Goal: Communication & Community: Answer question/provide support

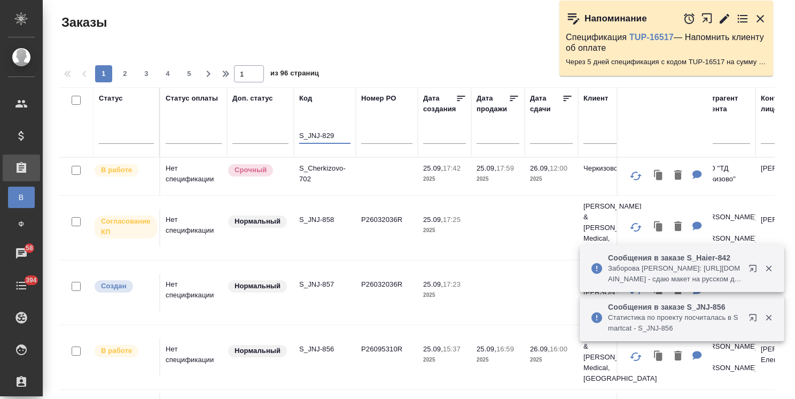
scroll to position [79, 0]
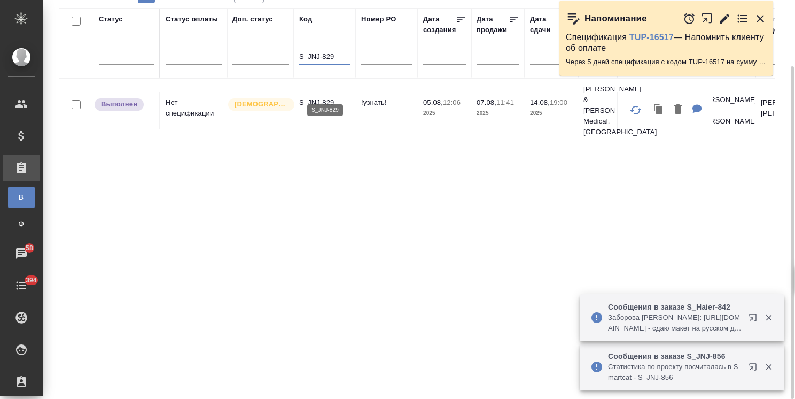
type input "S_JNJ-829"
click at [321, 97] on p "S_JNJ-829" at bounding box center [324, 102] width 51 height 11
drag, startPoint x: 338, startPoint y: 58, endPoint x: 259, endPoint y: 57, distance: 79.1
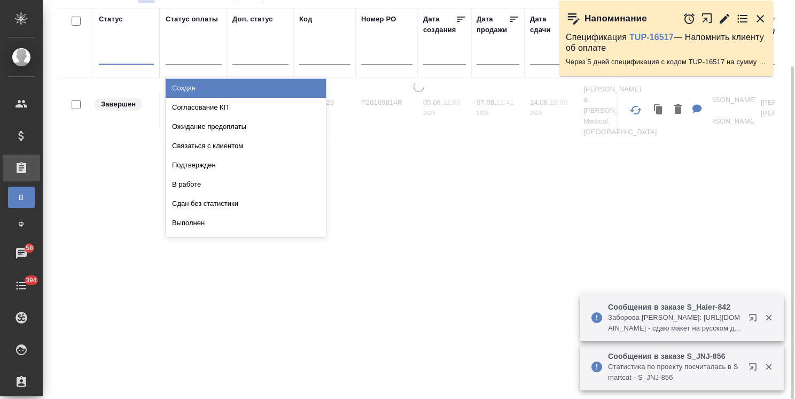
click at [119, 55] on div at bounding box center [126, 53] width 55 height 15
click at [199, 219] on div "Выполнен" at bounding box center [246, 222] width 160 height 19
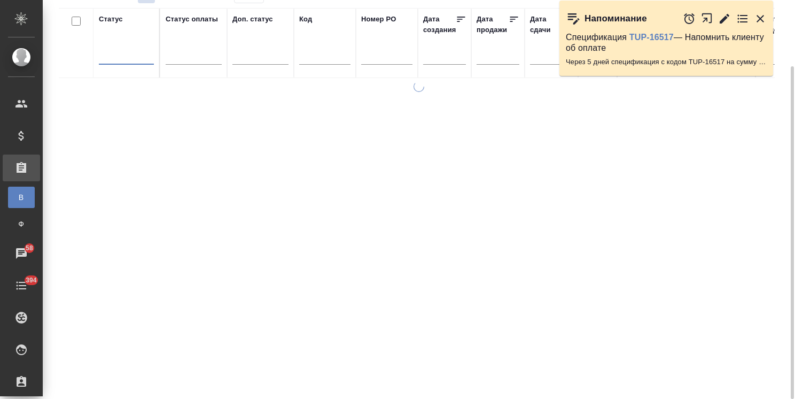
click at [135, 56] on div at bounding box center [126, 53] width 55 height 15
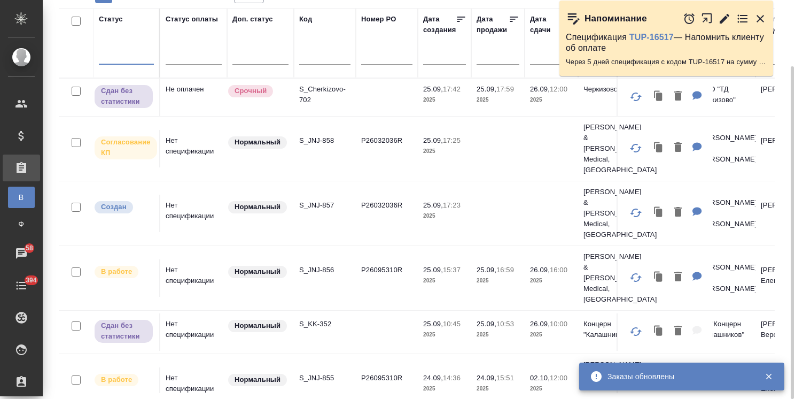
click at [323, 59] on input "text" at bounding box center [324, 57] width 51 height 13
paste input "S_GacMotor-164"
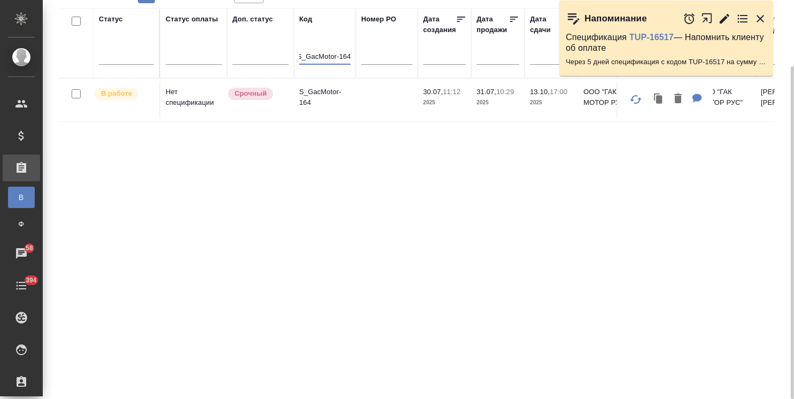
type input "S_GacMotor-164"
click at [321, 94] on p "S_GacMotor-164" at bounding box center [324, 97] width 51 height 21
drag, startPoint x: 301, startPoint y: 55, endPoint x: 469, endPoint y: 55, distance: 167.8
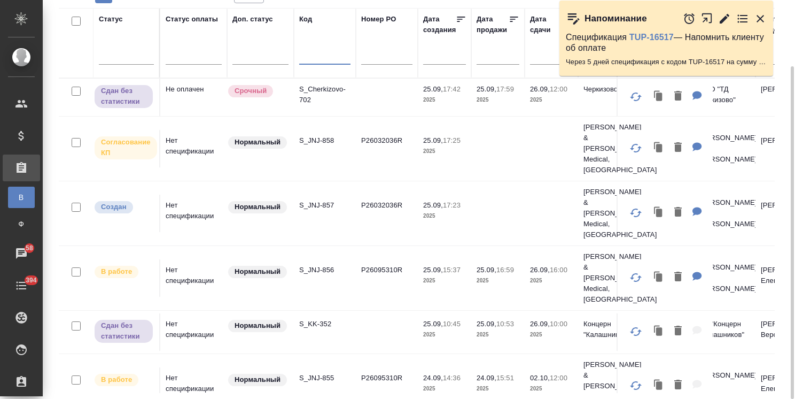
click at [142, 52] on div at bounding box center [126, 53] width 55 height 15
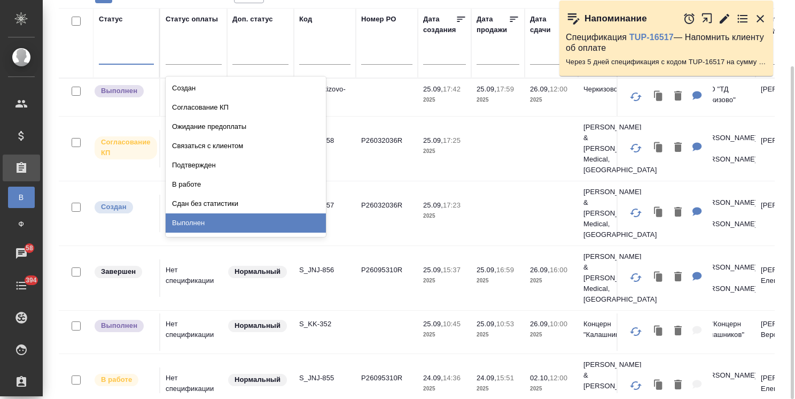
click at [198, 222] on div "Выполнен" at bounding box center [246, 222] width 160 height 19
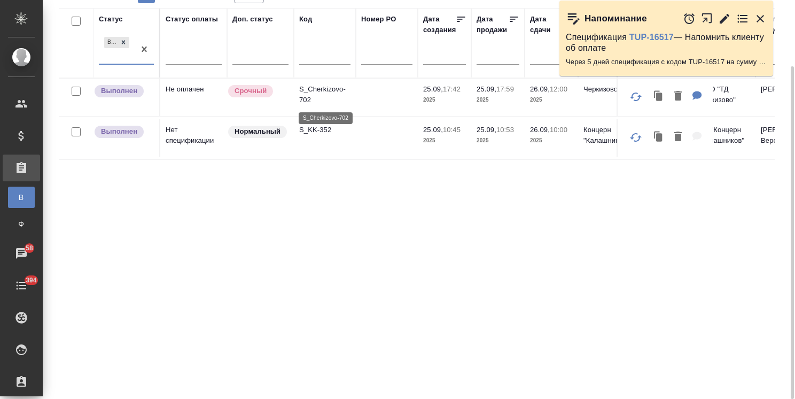
click at [322, 82] on td "S_Cherkizovo-702" at bounding box center [325, 97] width 62 height 37
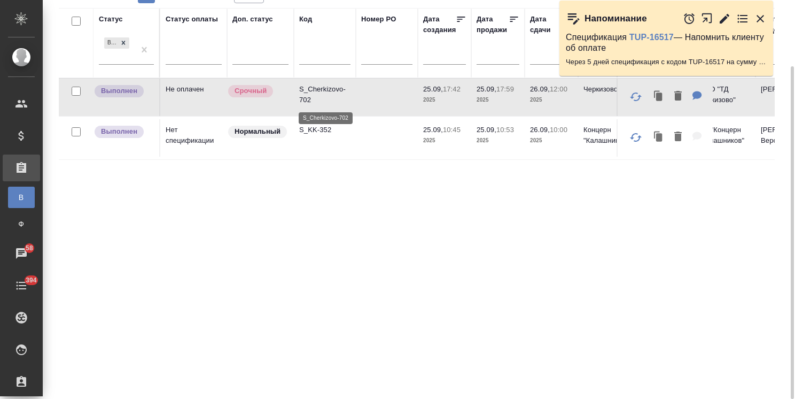
click at [332, 88] on p "S_Cherkizovo-702" at bounding box center [324, 94] width 51 height 21
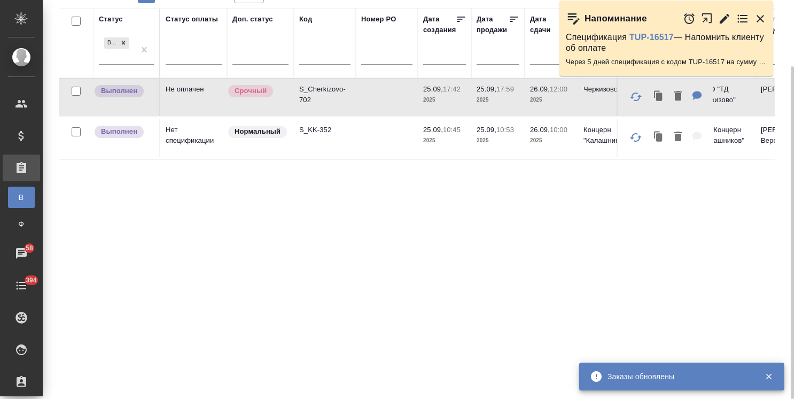
click at [303, 131] on p "S_KK-352" at bounding box center [324, 129] width 51 height 11
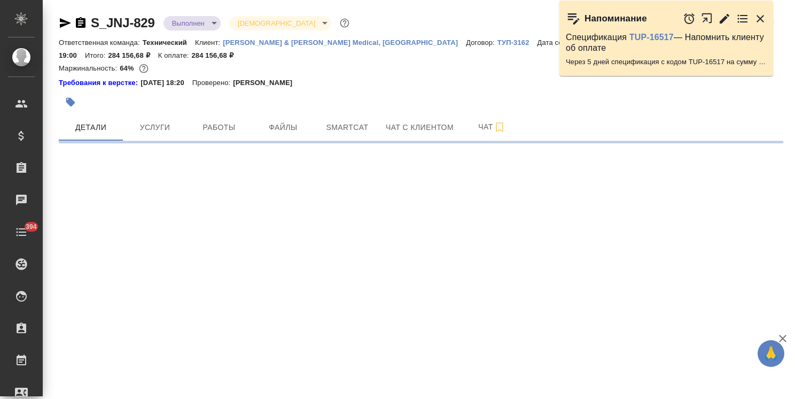
select select "RU"
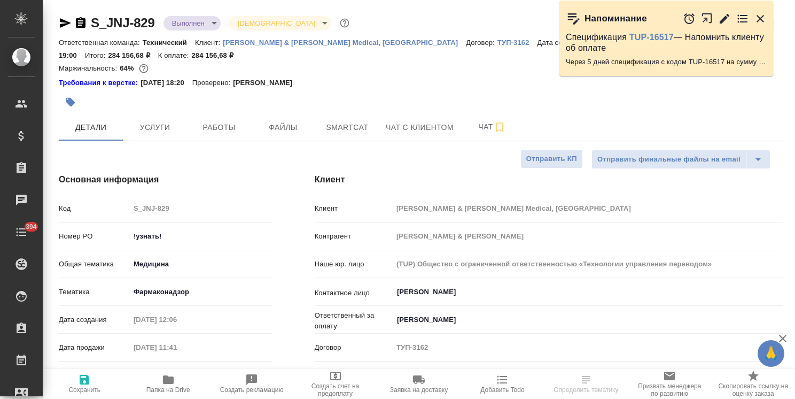
type textarea "x"
type input "[PERSON_NAME] [PERSON_NAME]"
type input "Комаров Роман"
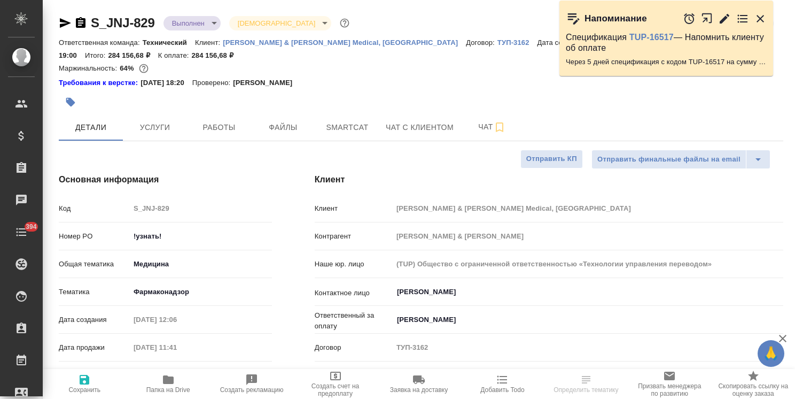
type textarea "x"
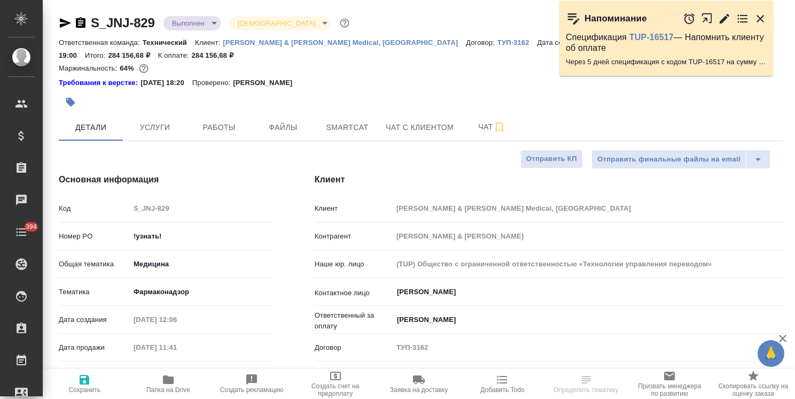
type textarea "x"
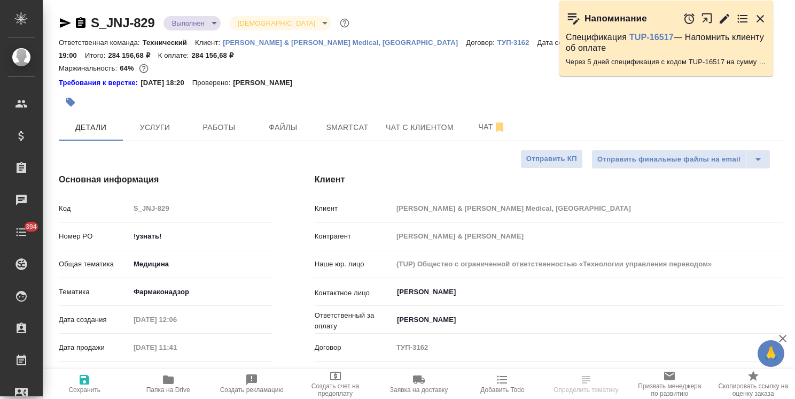
type textarea "x"
click at [82, 238] on div "Номер PO !узнать!" at bounding box center [165, 236] width 213 height 19
paste input "P26169814R"
type input "P26169814R"
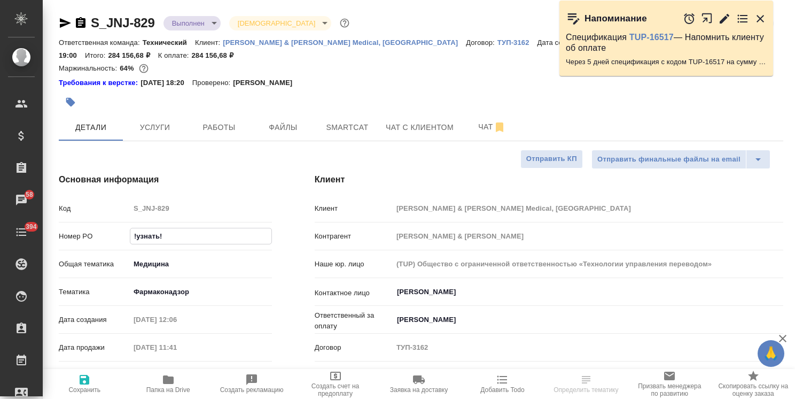
type textarea "x"
type input "P26169814R"
click at [75, 392] on span "Сохранить" at bounding box center [84, 389] width 32 height 7
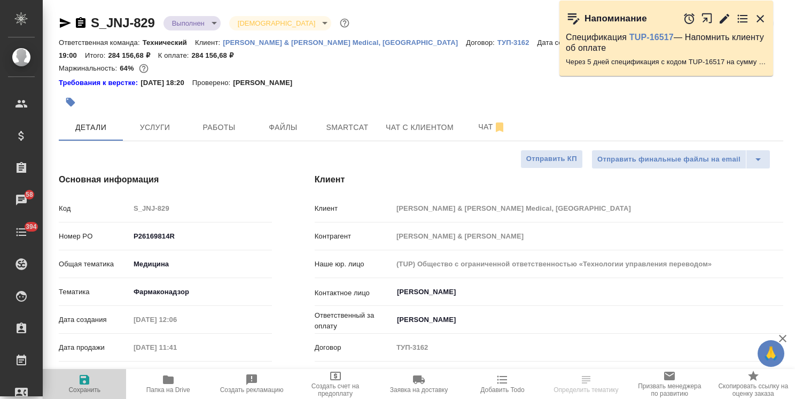
type textarea "x"
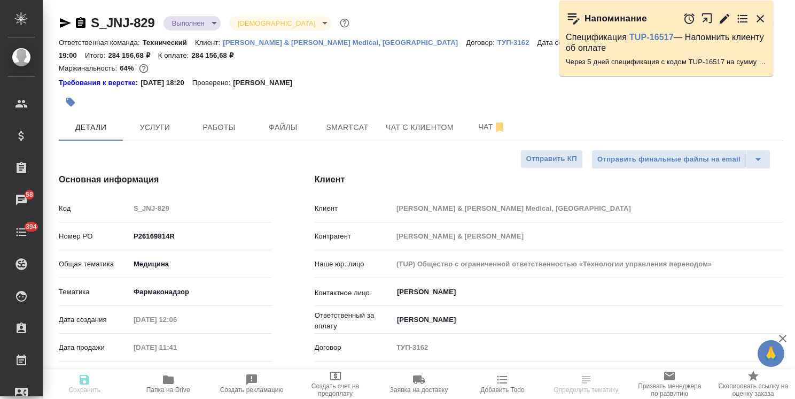
type textarea "x"
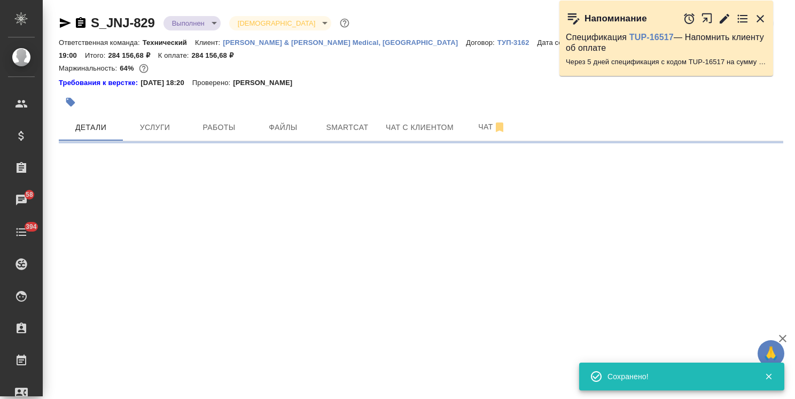
select select "RU"
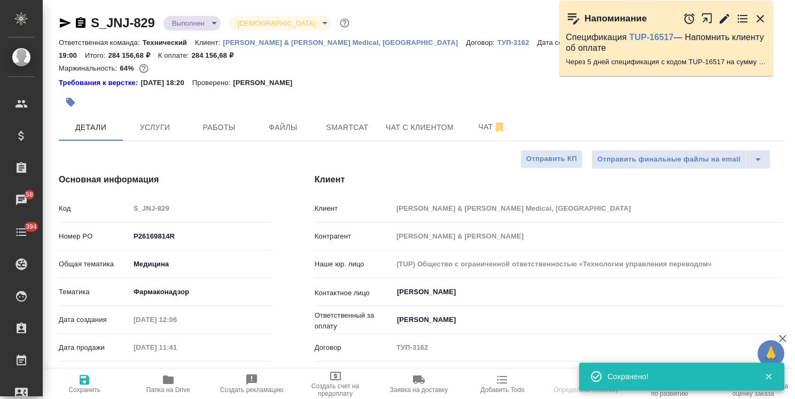
type textarea "x"
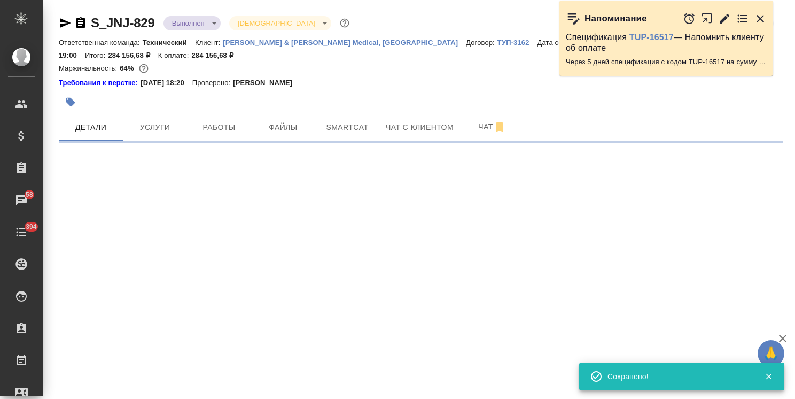
select select "RU"
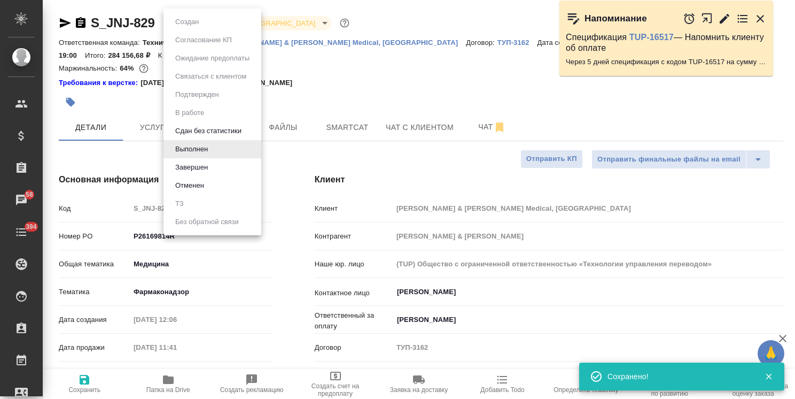
click at [184, 21] on body "🙏 .cls-1 fill:#fff; AWATERA Usmanova Olga Клиенты Спецификации Заказы 58 Чаты 3…" at bounding box center [397, 199] width 795 height 399
type textarea "x"
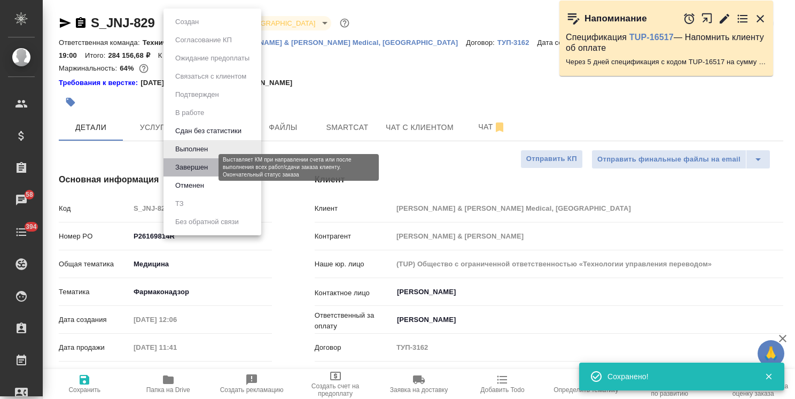
click at [198, 167] on button "Завершен" at bounding box center [191, 167] width 39 height 12
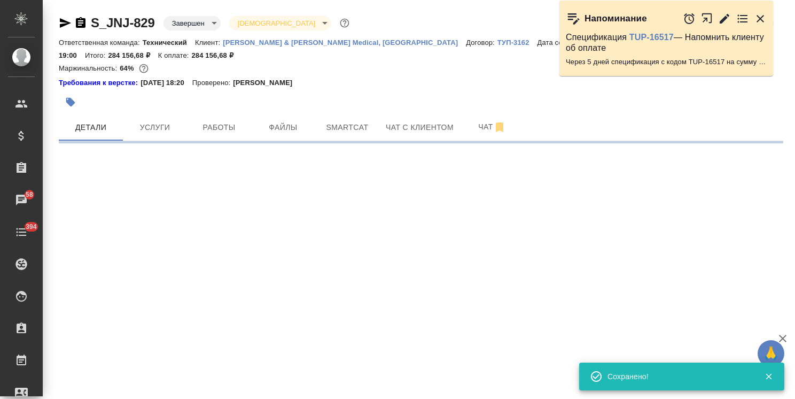
select select "RU"
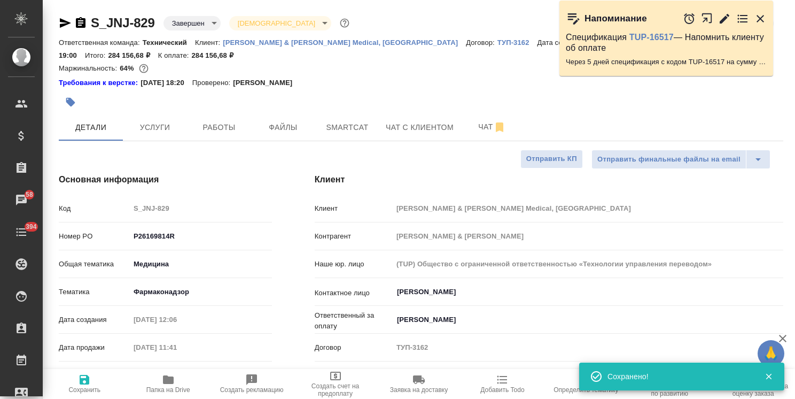
type textarea "x"
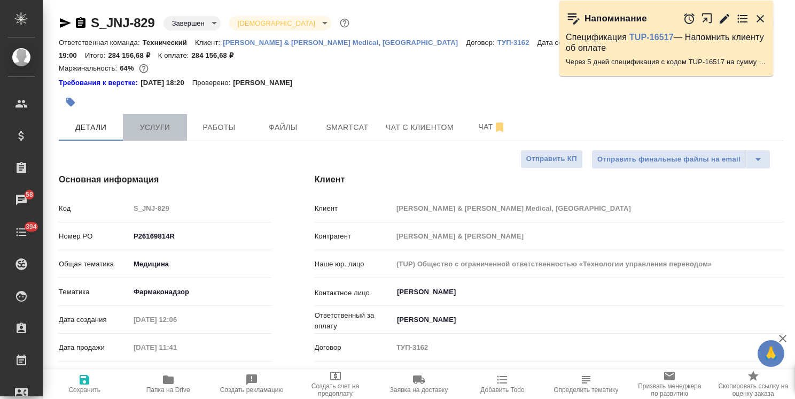
click at [161, 131] on span "Услуги" at bounding box center [154, 127] width 51 height 13
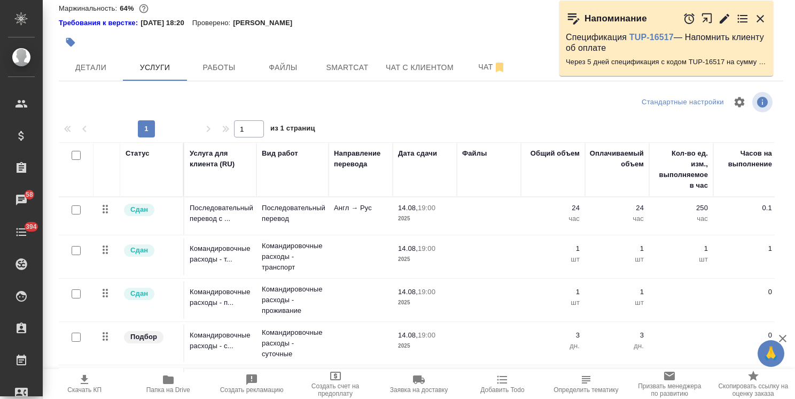
click at [784, 334] on icon "button" at bounding box center [782, 338] width 13 height 13
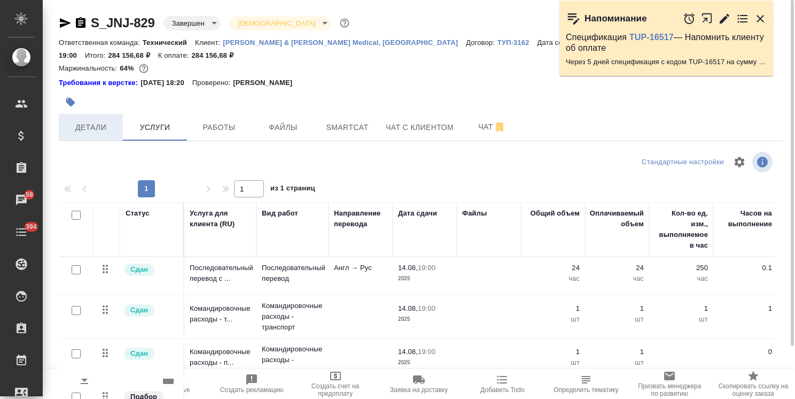
click at [87, 137] on button "Детали" at bounding box center [91, 127] width 64 height 27
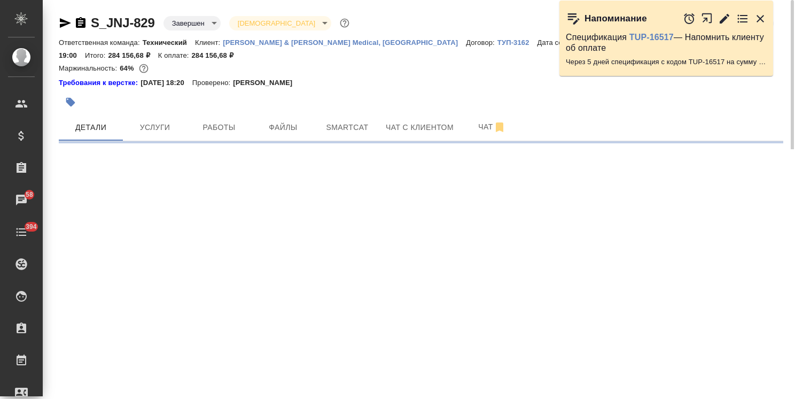
select select "RU"
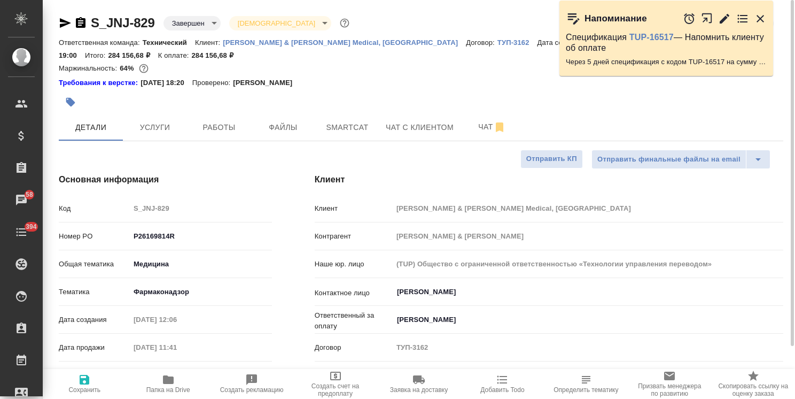
type textarea "x"
click at [149, 116] on button "Услуги" at bounding box center [155, 127] width 64 height 27
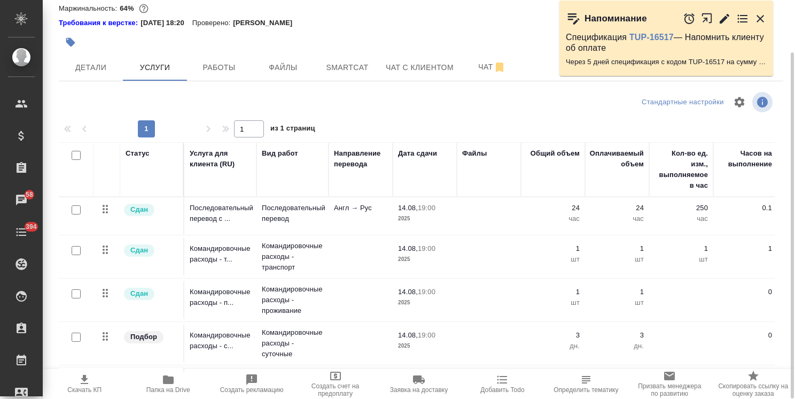
scroll to position [6, 0]
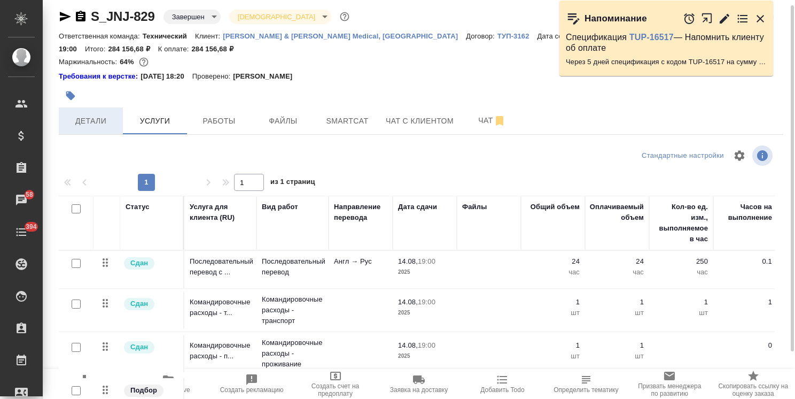
click at [90, 118] on span "Детали" at bounding box center [90, 120] width 51 height 13
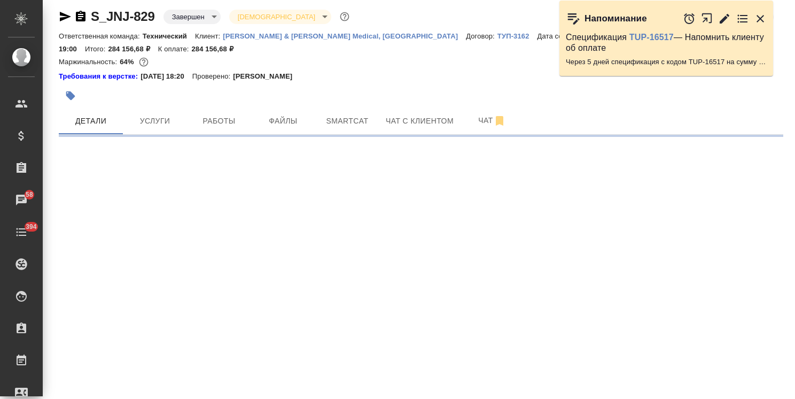
select select "RU"
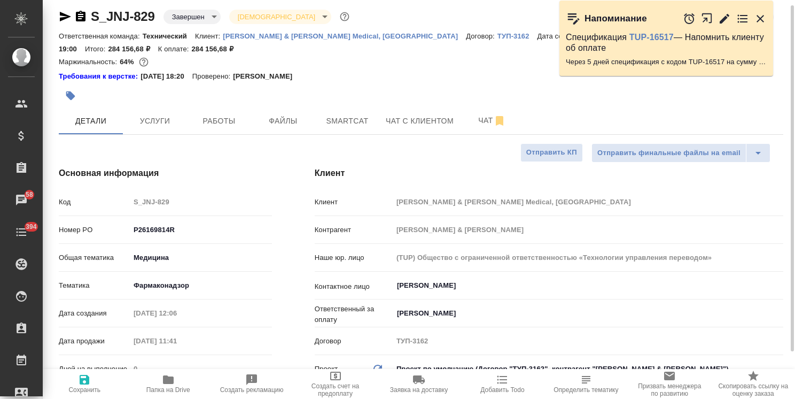
type textarea "x"
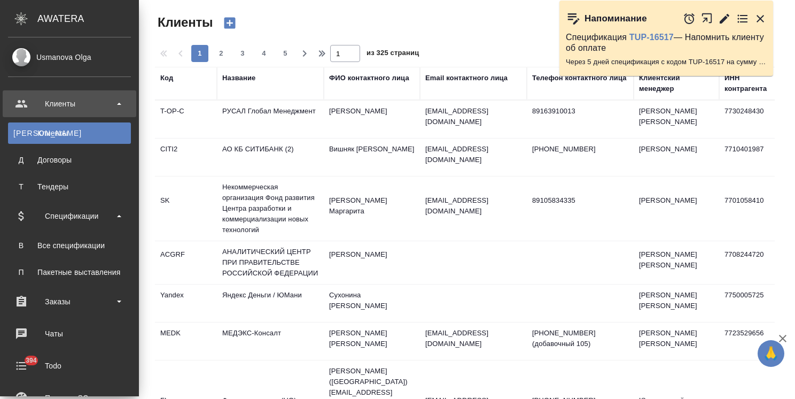
select select "RU"
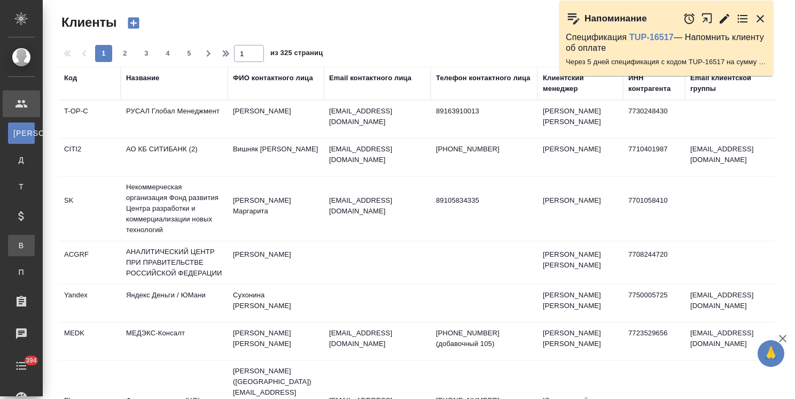
click at [16, 246] on div "Все спецификации" at bounding box center [8, 245] width 16 height 11
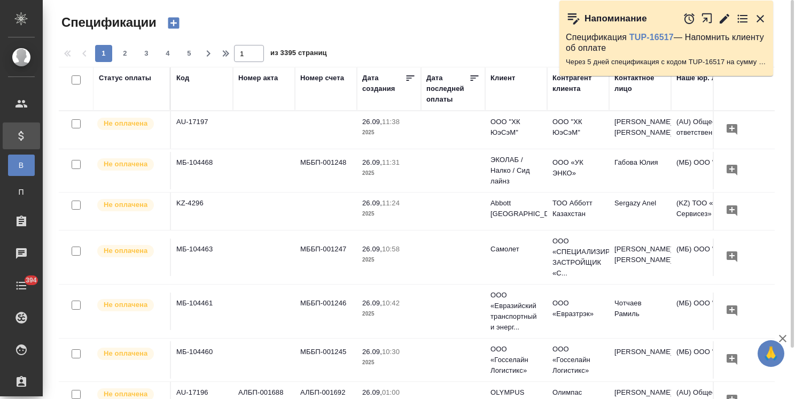
click at [174, 25] on icon "button" at bounding box center [173, 22] width 15 height 15
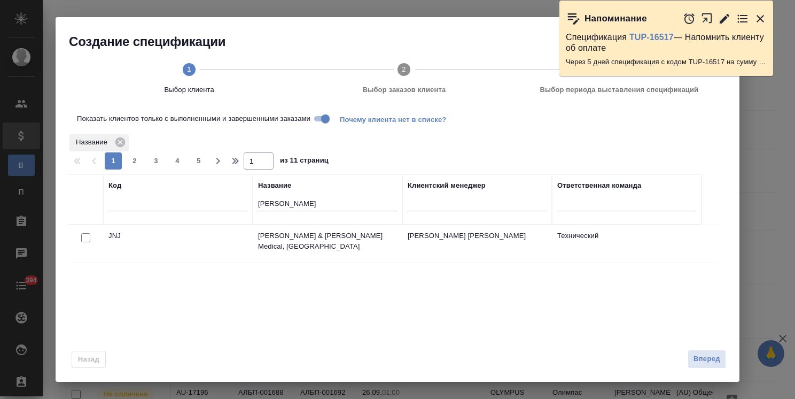
click at [89, 239] on input "checkbox" at bounding box center [85, 237] width 9 height 9
checkbox input "true"
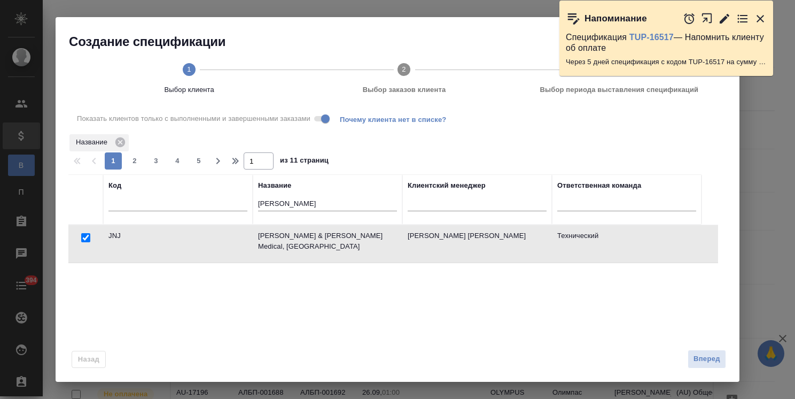
click at [702, 356] on span "Вперед" at bounding box center [707, 359] width 27 height 12
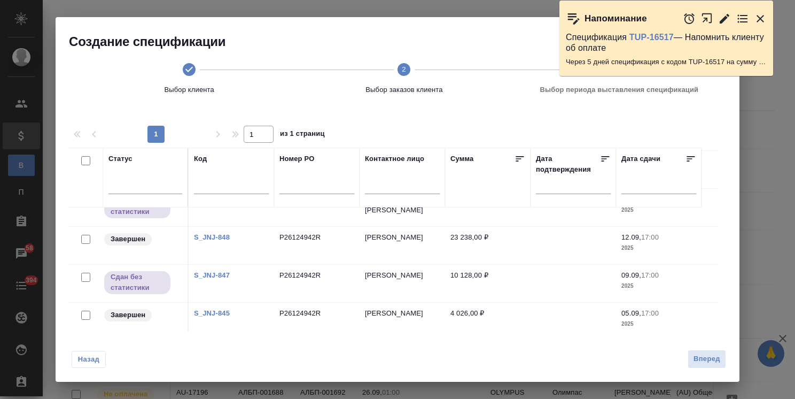
scroll to position [190, 0]
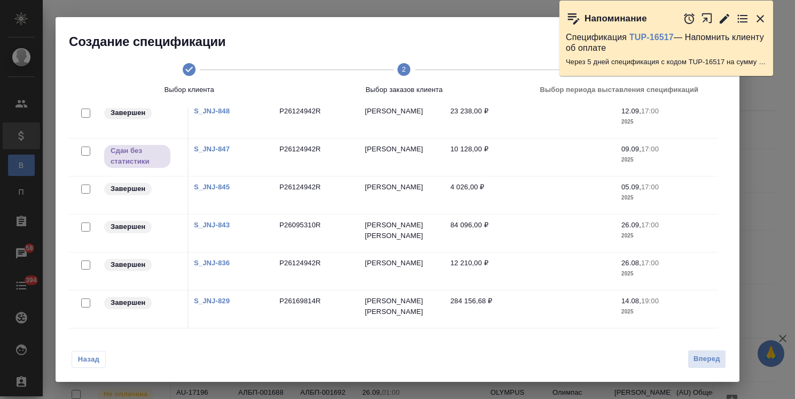
click at [84, 298] on input "checkbox" at bounding box center [85, 302] width 9 height 9
checkbox input "true"
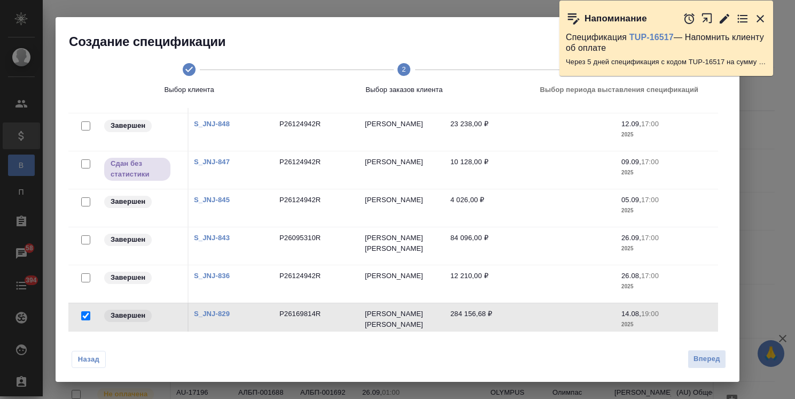
scroll to position [126, 0]
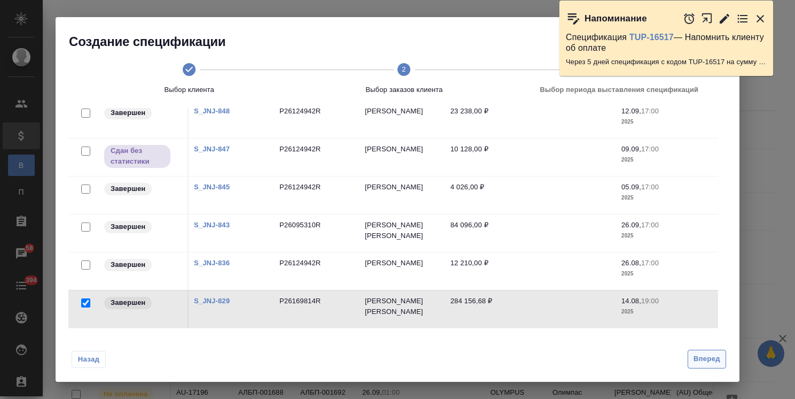
click at [697, 357] on span "Вперед" at bounding box center [707, 359] width 27 height 12
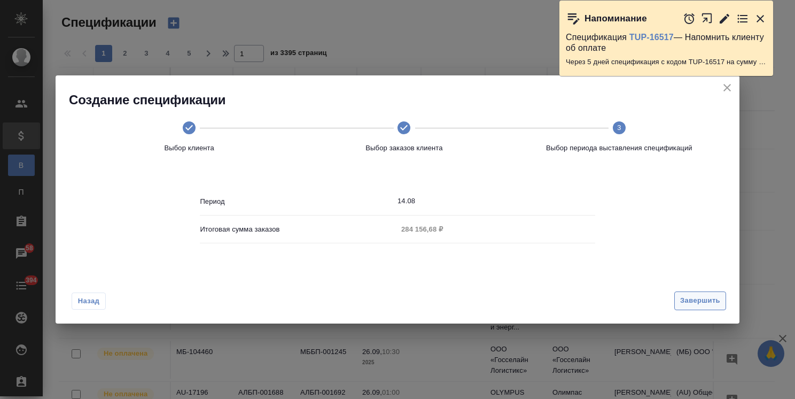
click at [690, 301] on span "Завершить" at bounding box center [700, 300] width 40 height 12
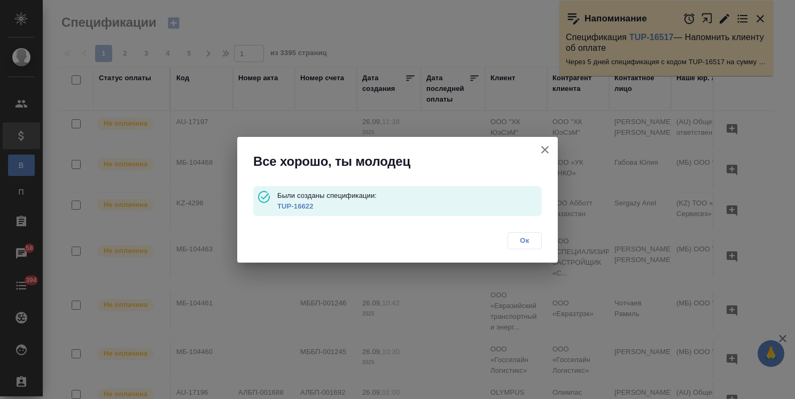
click at [306, 207] on link "TUP-16622" at bounding box center [295, 206] width 36 height 8
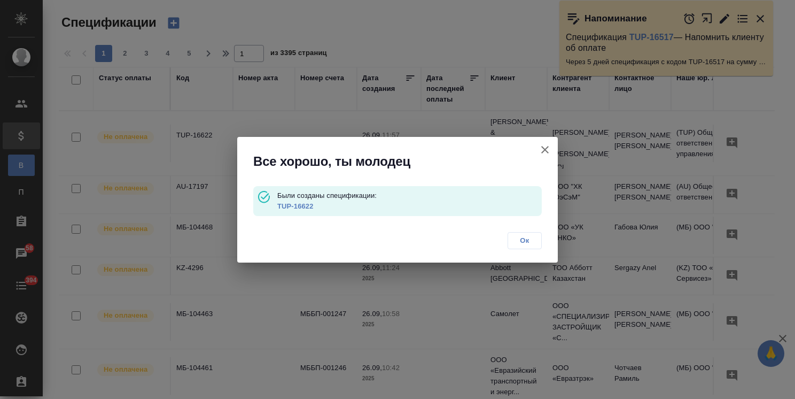
click at [547, 144] on icon "button" at bounding box center [545, 149] width 13 height 13
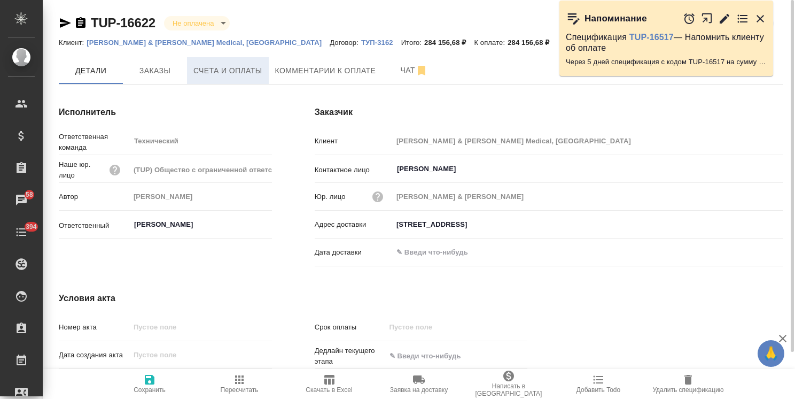
click at [259, 71] on span "Счета и оплаты" at bounding box center [227, 70] width 69 height 13
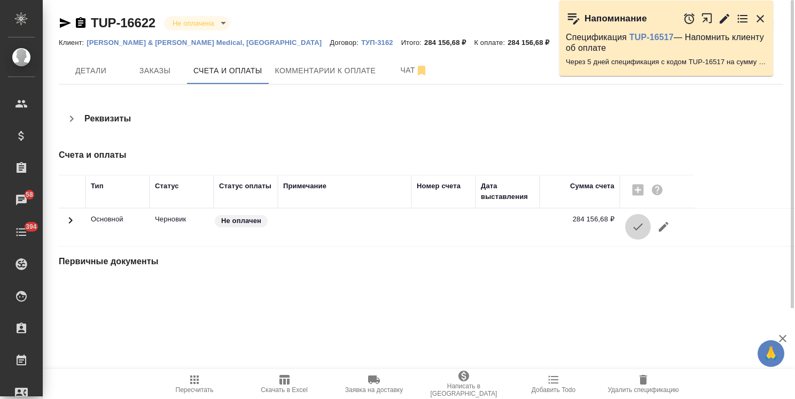
click at [637, 225] on icon "button" at bounding box center [638, 226] width 13 height 13
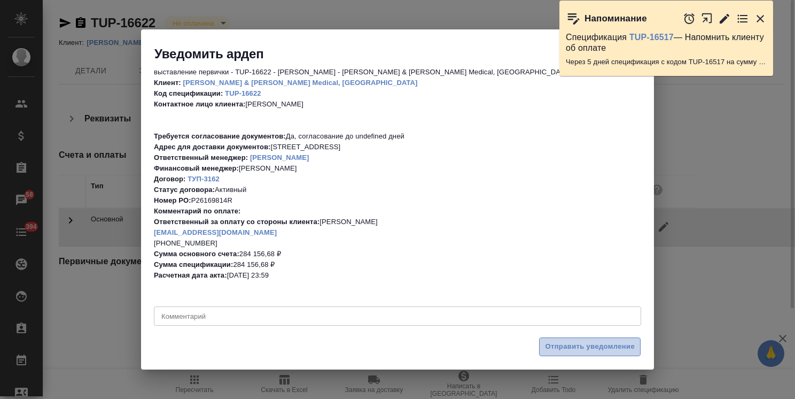
click at [568, 355] on button "Отправить уведомление" at bounding box center [590, 346] width 102 height 19
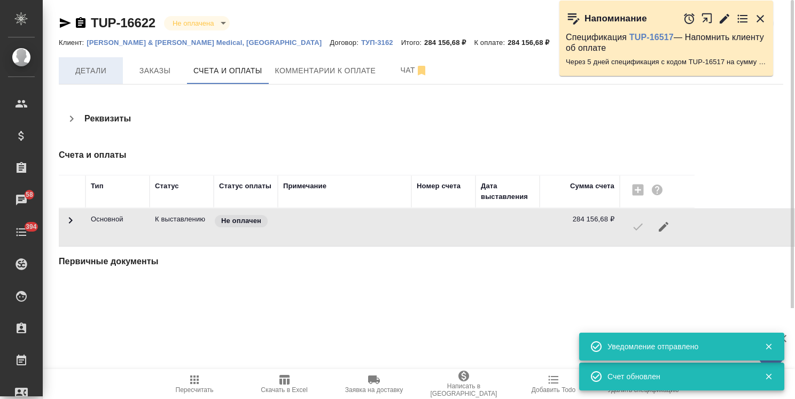
click at [96, 72] on span "Детали" at bounding box center [90, 70] width 51 height 13
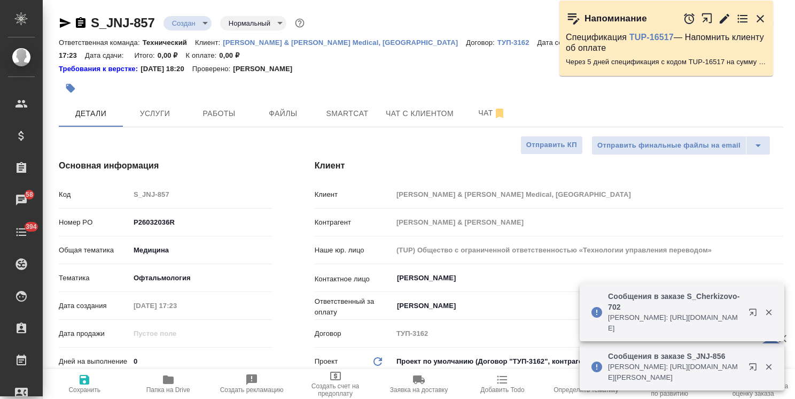
select select "RU"
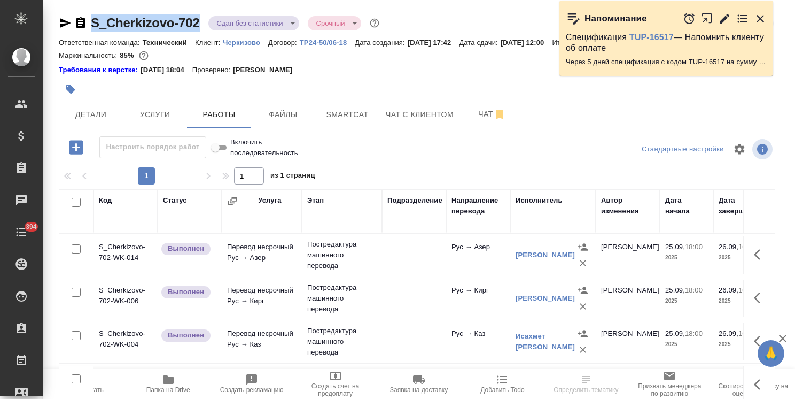
drag, startPoint x: 203, startPoint y: 10, endPoint x: 74, endPoint y: 5, distance: 128.9
click at [74, 5] on div "S_Cherkizovo-702 Сдан без статистики distributed Срочный urgent Кратко детали з…" at bounding box center [421, 228] width 736 height 457
copy link "S_Cherkizovo-702"
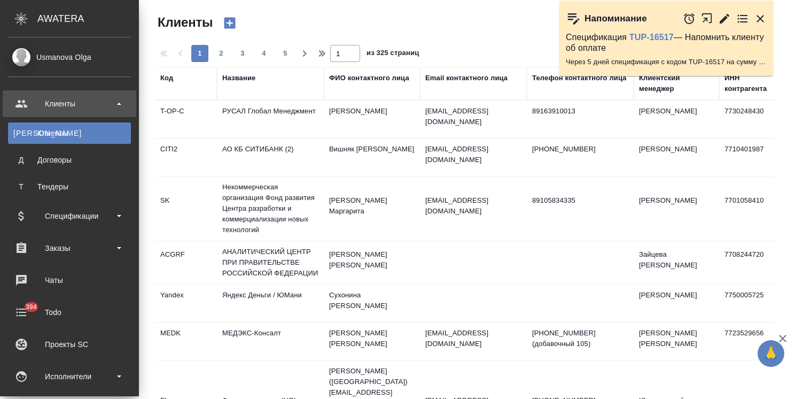
select select "RU"
click at [77, 219] on div "Спецификации" at bounding box center [69, 216] width 123 height 16
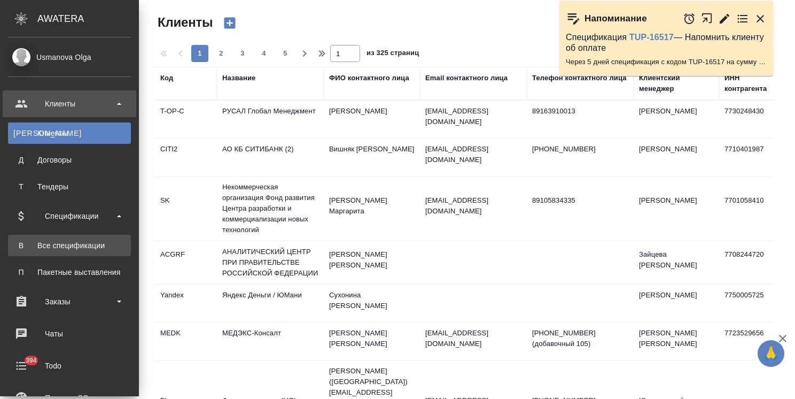
click at [77, 239] on link "В Все спецификации" at bounding box center [69, 245] width 123 height 21
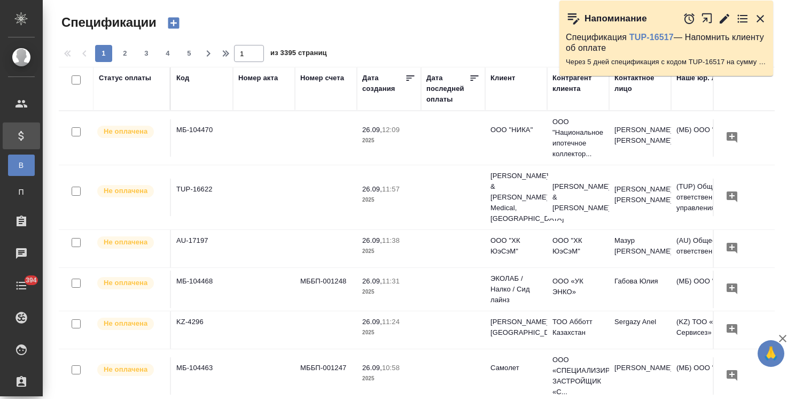
click at [175, 25] on icon "button" at bounding box center [173, 23] width 11 height 11
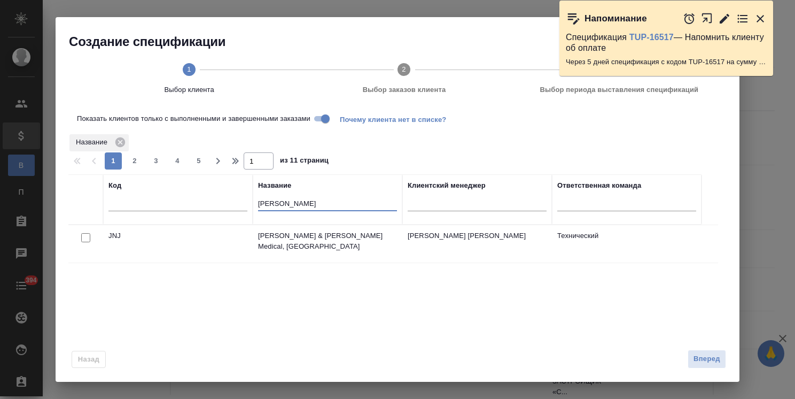
drag, startPoint x: 286, startPoint y: 206, endPoint x: 209, endPoint y: 193, distance: 77.5
click at [212, 193] on tr "Код Название [PERSON_NAME] менеджер Ответственная команда" at bounding box center [384, 199] width 633 height 50
type input "я"
type input "черк"
click at [87, 236] on input "checkbox" at bounding box center [85, 237] width 9 height 9
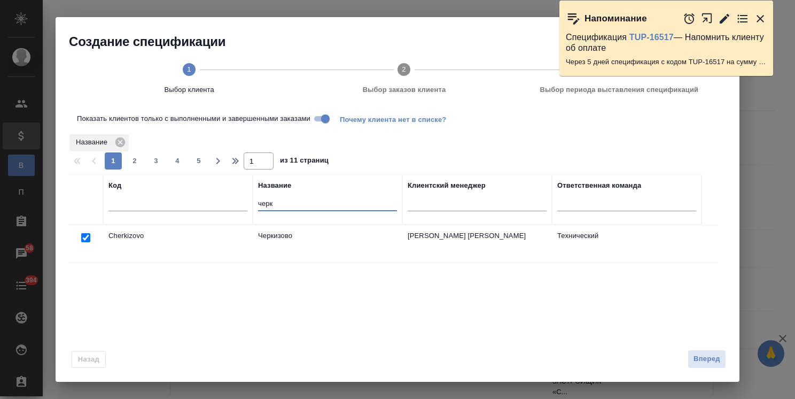
checkbox input "true"
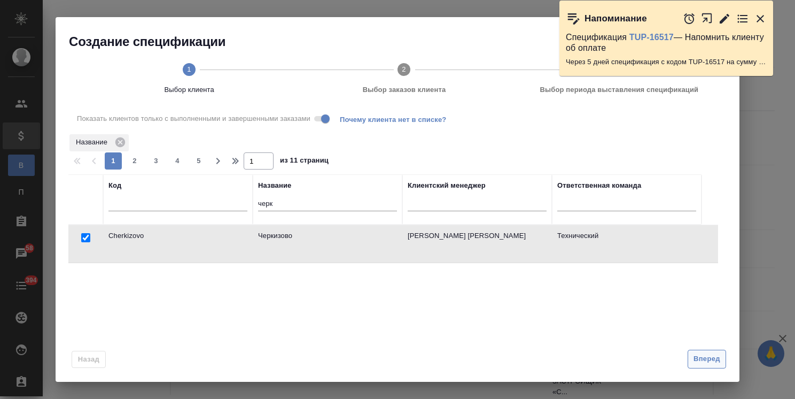
click at [722, 366] on button "Вперед" at bounding box center [707, 358] width 38 height 19
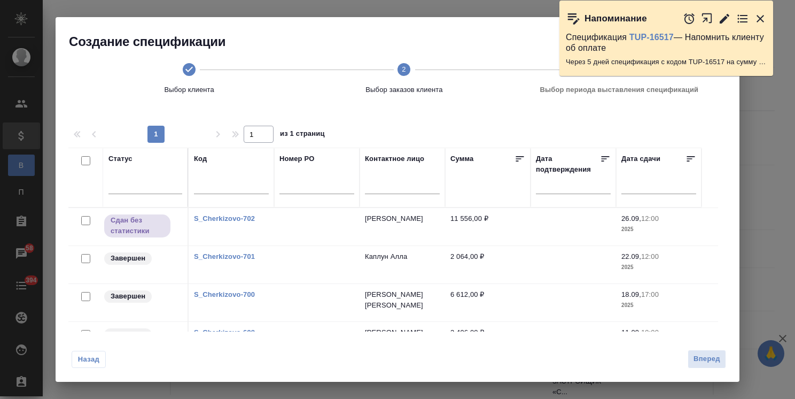
click at [85, 221] on input "checkbox" at bounding box center [85, 220] width 9 height 9
checkbox input "true"
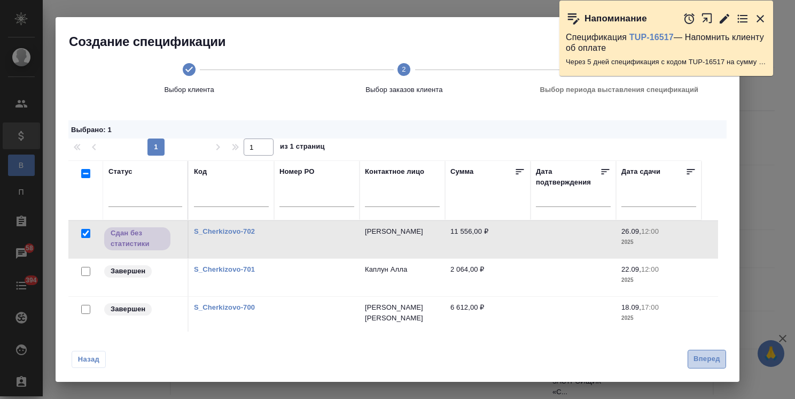
click at [715, 360] on span "Вперед" at bounding box center [707, 359] width 27 height 12
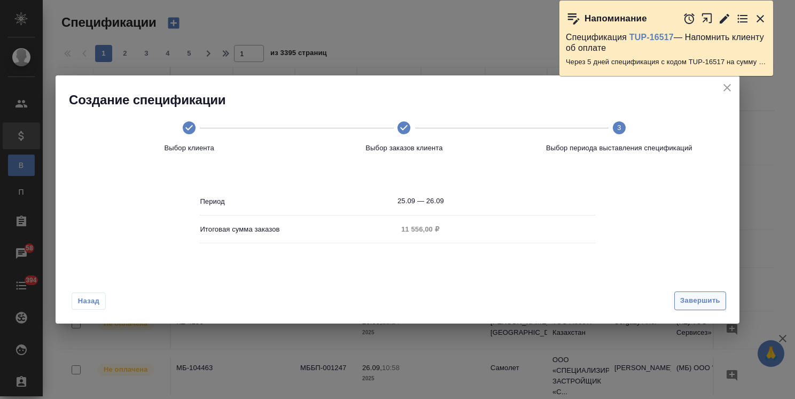
click at [704, 302] on span "Завершить" at bounding box center [700, 300] width 40 height 12
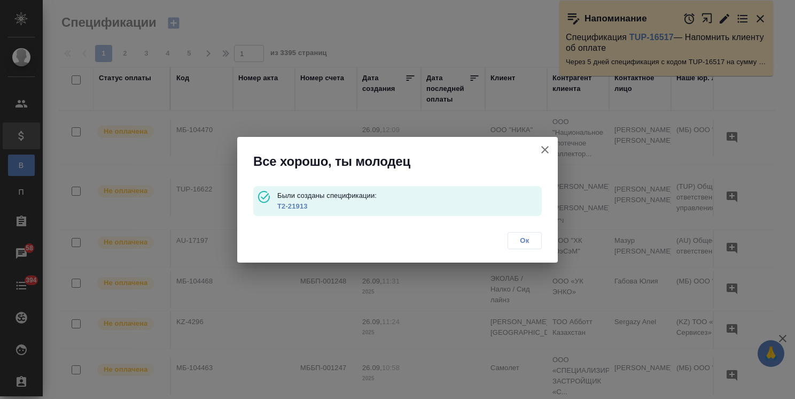
click at [307, 205] on link "Т2-21913" at bounding box center [292, 206] width 30 height 8
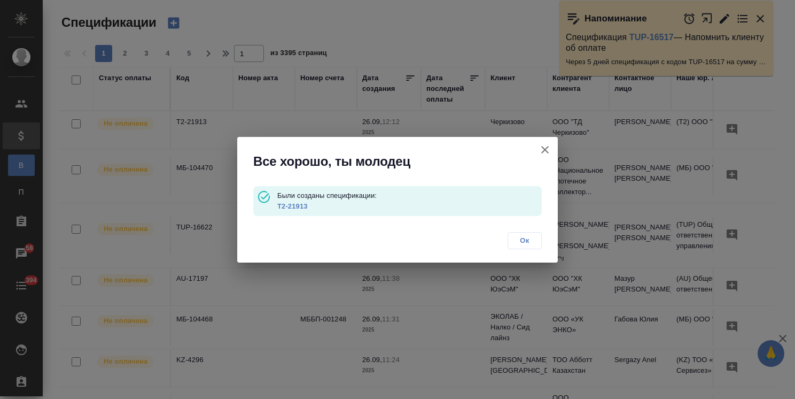
click at [544, 150] on icon "button" at bounding box center [544, 149] width 7 height 7
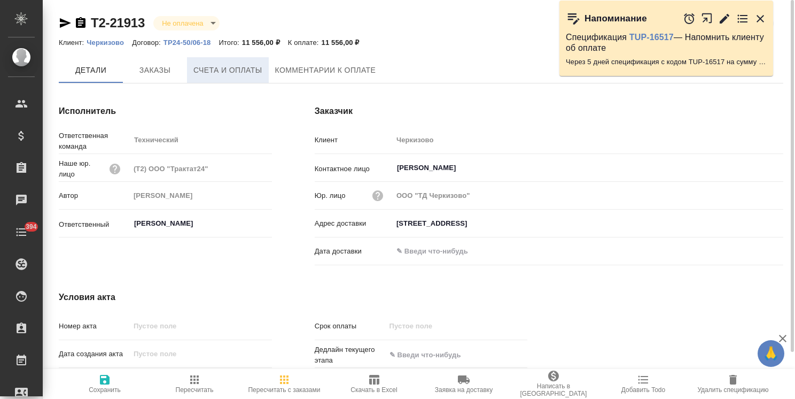
click at [235, 67] on span "Счета и оплаты" at bounding box center [227, 70] width 69 height 13
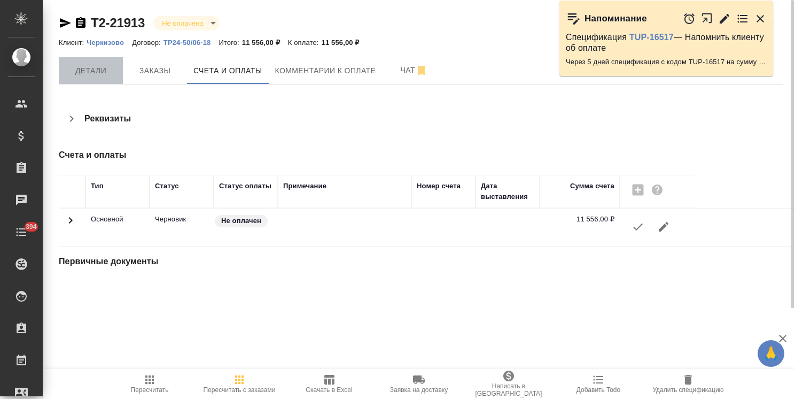
click at [98, 71] on span "Детали" at bounding box center [90, 70] width 51 height 13
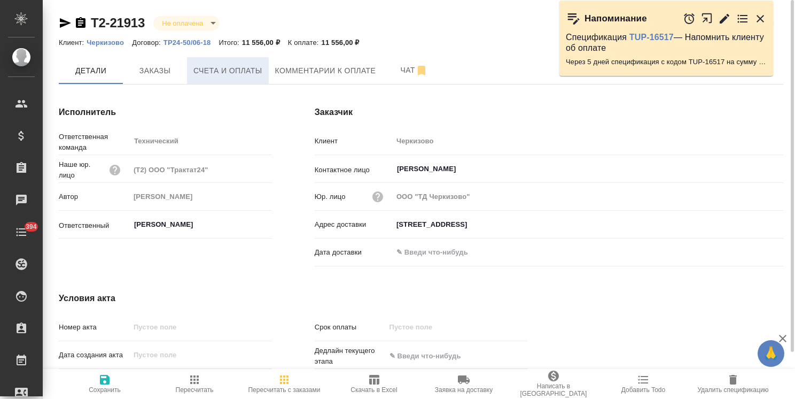
click at [231, 74] on span "Счета и оплаты" at bounding box center [227, 70] width 69 height 13
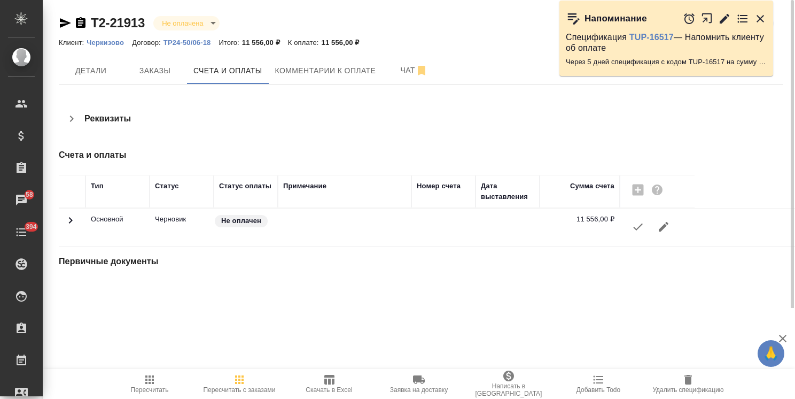
click at [633, 234] on button "button" at bounding box center [638, 227] width 26 height 26
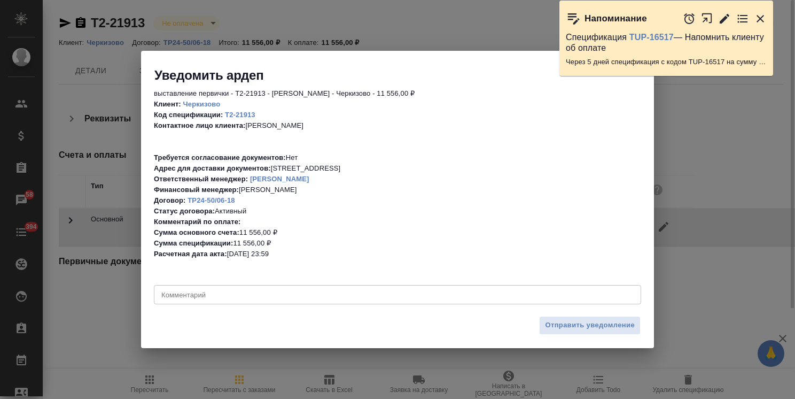
click at [240, 292] on textarea at bounding box center [397, 295] width 472 height 8
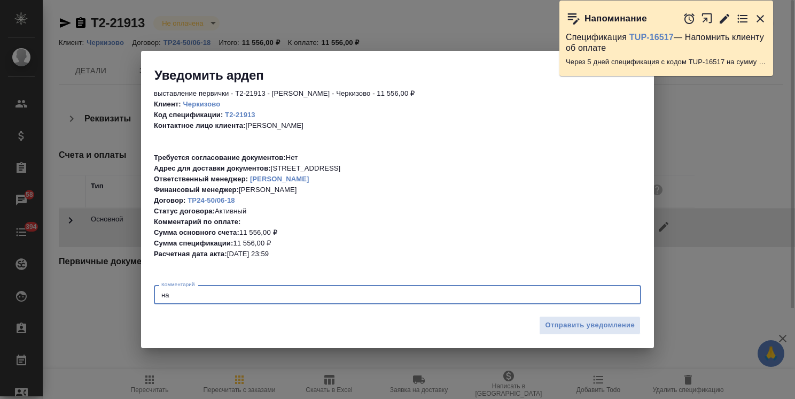
type textarea "н"
paste textarea "RTE:"
type textarea "Доставка на имя [PERSON_NAME]. [PERSON_NAME]. На стикере просьба указать "RTE""
click at [562, 322] on span "Отправить уведомление" at bounding box center [590, 325] width 90 height 12
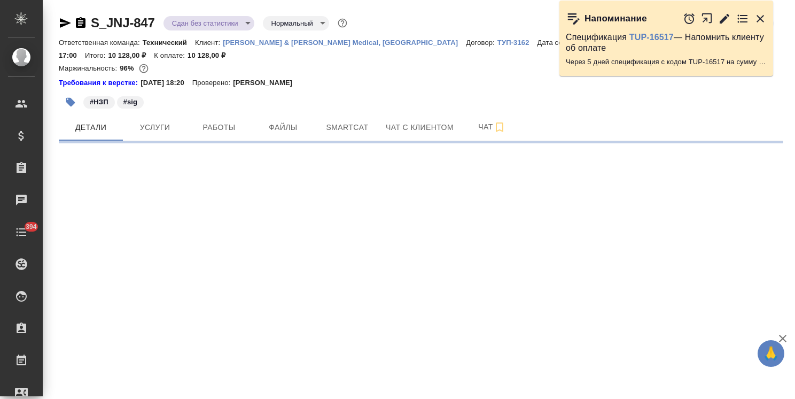
select select "RU"
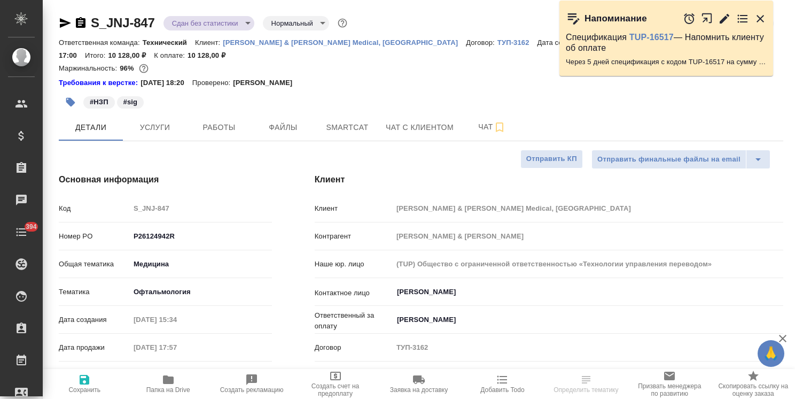
type textarea "x"
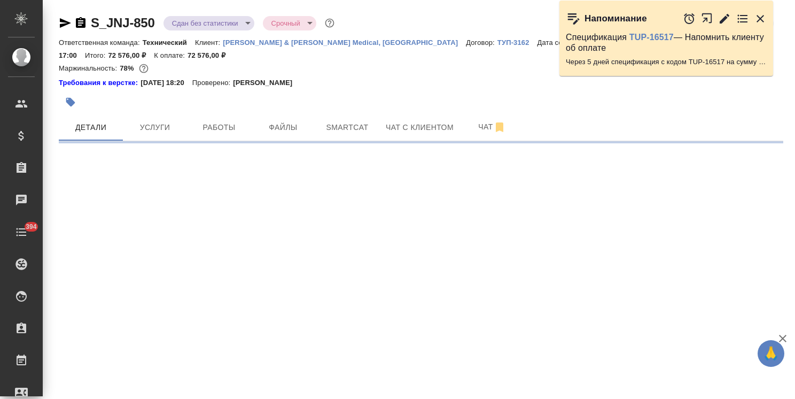
select select "RU"
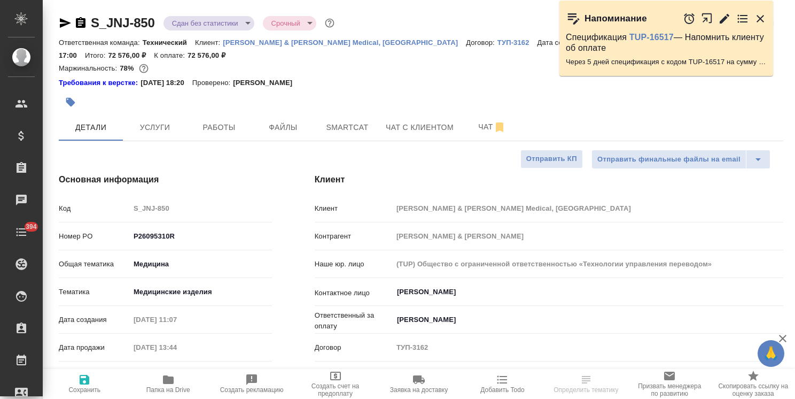
type textarea "x"
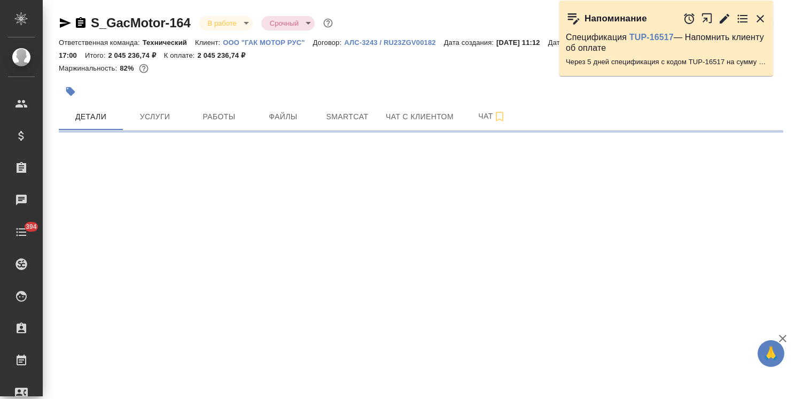
select select "RU"
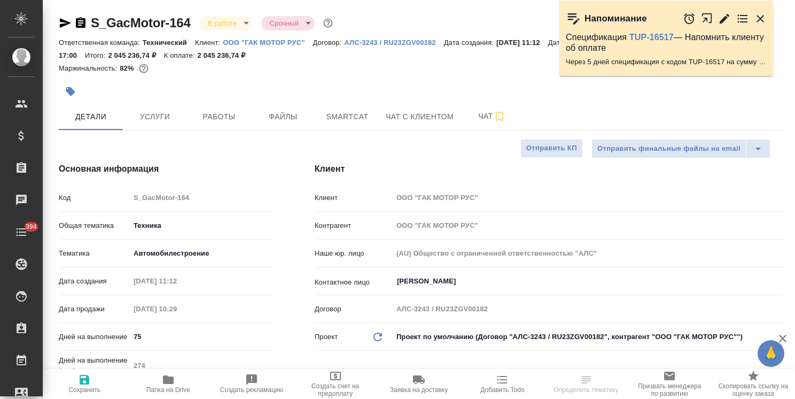
type textarea "x"
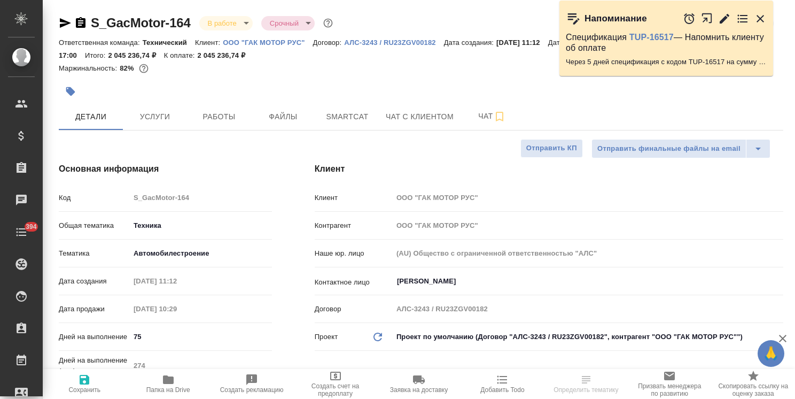
type textarea "x"
click at [449, 65] on div "Маржинальность: 82%" at bounding box center [421, 68] width 725 height 14
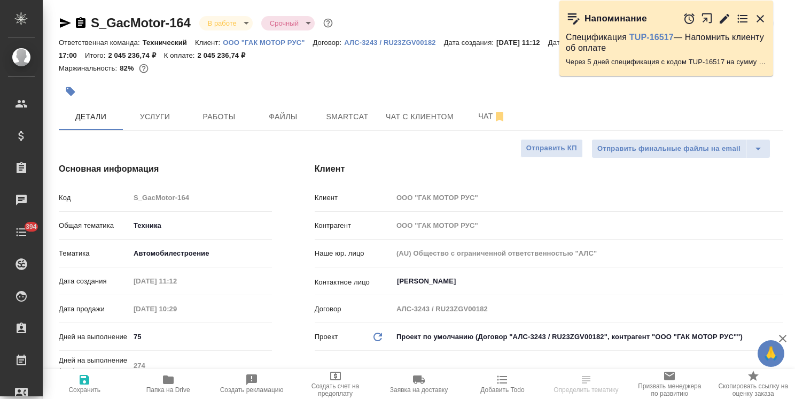
click at [765, 19] on icon "button" at bounding box center [760, 18] width 13 height 13
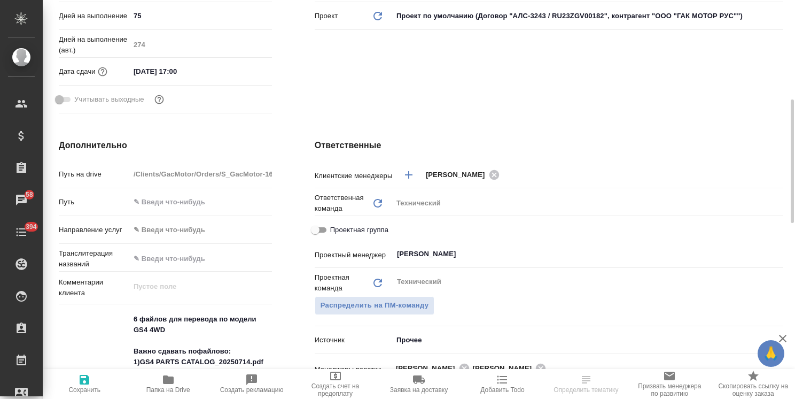
scroll to position [374, 0]
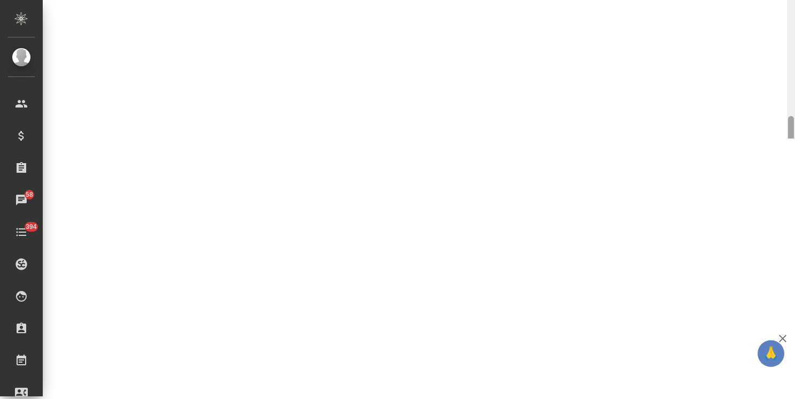
select select "RU"
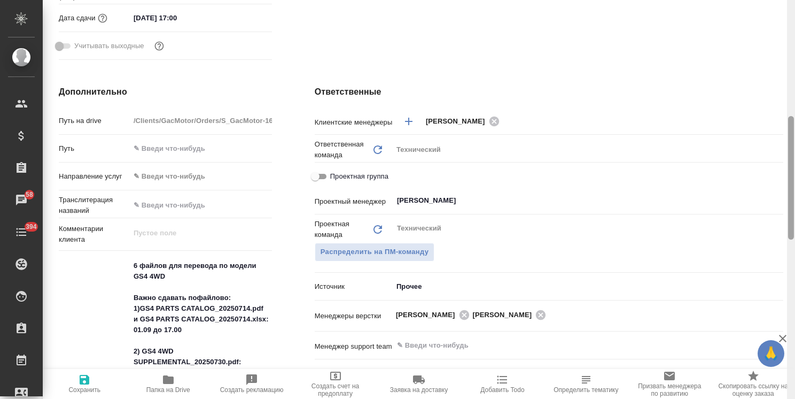
type textarea "x"
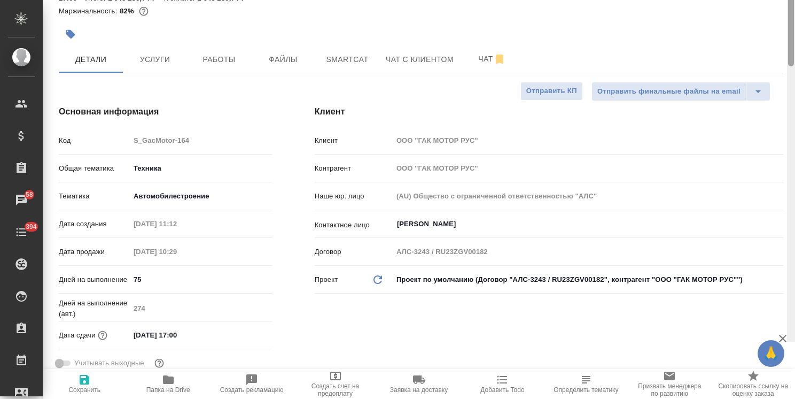
scroll to position [0, 0]
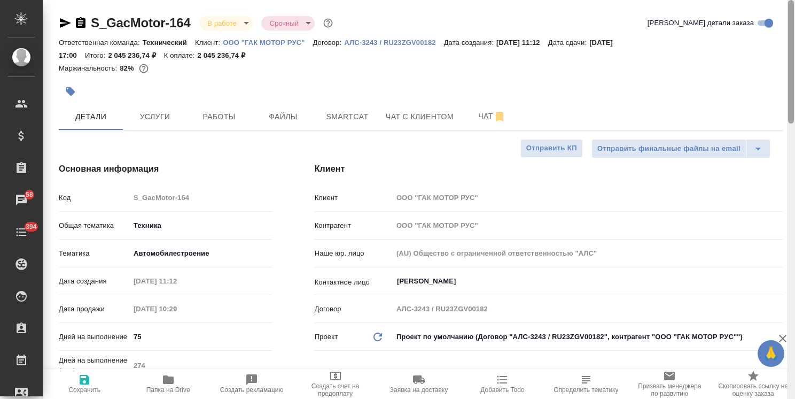
drag, startPoint x: 791, startPoint y: 139, endPoint x: 757, endPoint y: -6, distance: 149.8
click at [757, 0] on html "🙏 .cls-1 fill:#fff; AWATERA Usmanova Olga Клиенты Спецификации Заказы 58 Чаты 3…" at bounding box center [397, 199] width 795 height 399
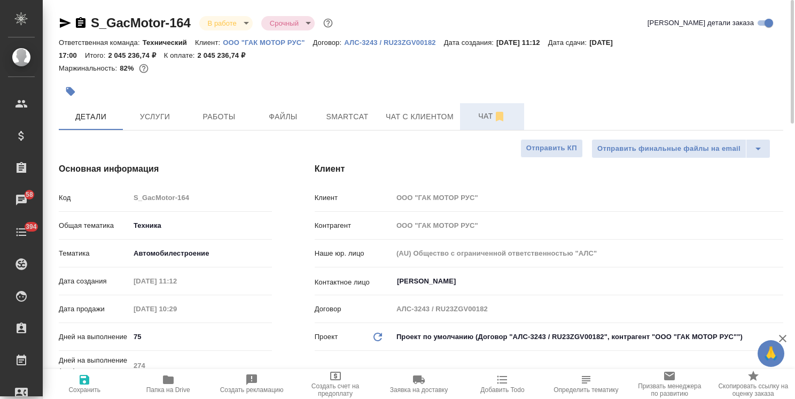
click at [473, 117] on span "Чат" at bounding box center [491, 116] width 51 height 13
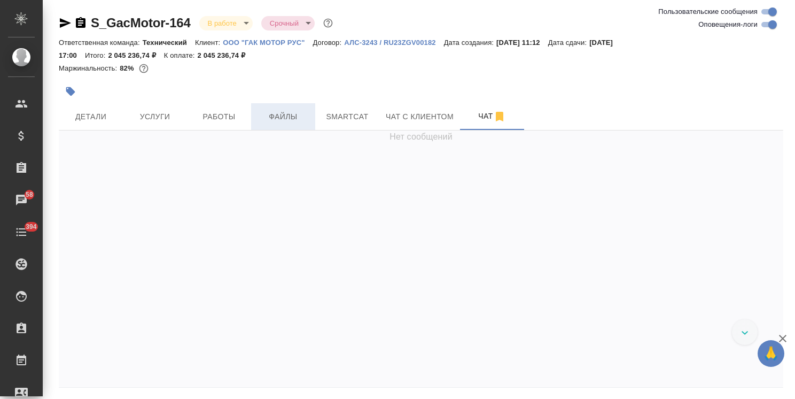
scroll to position [49414, 0]
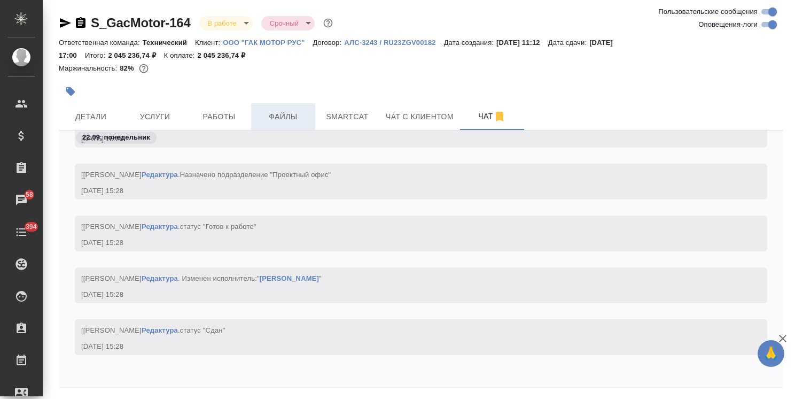
click at [288, 114] on span "Файлы" at bounding box center [283, 116] width 51 height 13
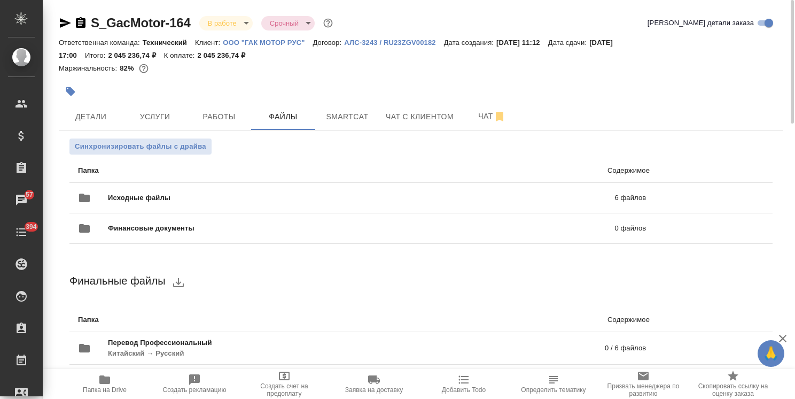
click at [118, 388] on span "Папка на Drive" at bounding box center [105, 389] width 44 height 7
click at [471, 108] on button "Чат" at bounding box center [492, 116] width 64 height 27
click at [473, 115] on span "Чат" at bounding box center [491, 116] width 51 height 13
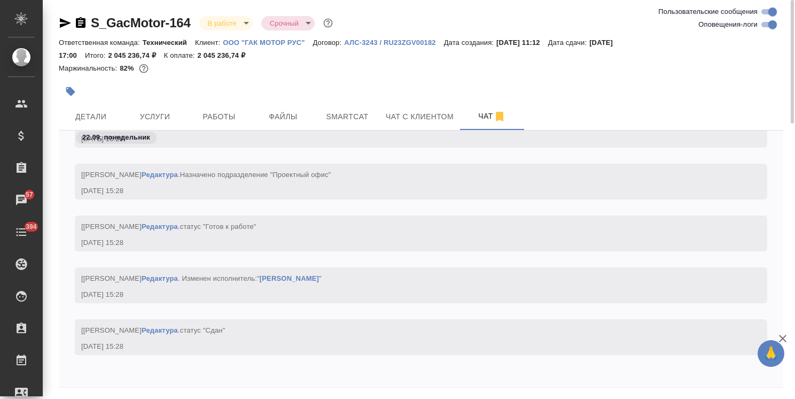
scroll to position [36, 0]
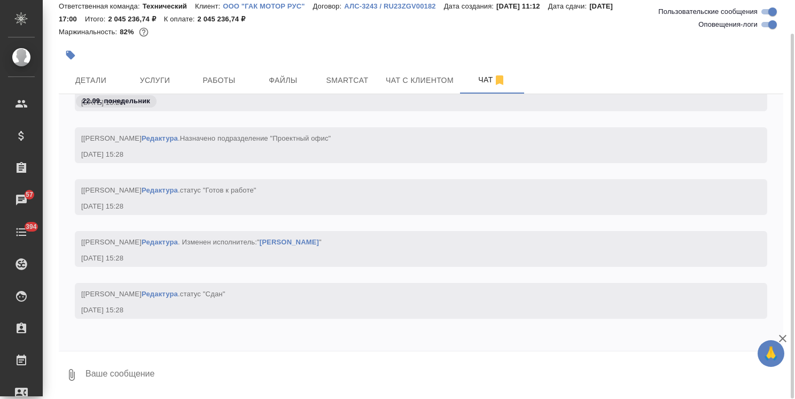
click at [129, 373] on textarea at bounding box center [433, 374] width 699 height 36
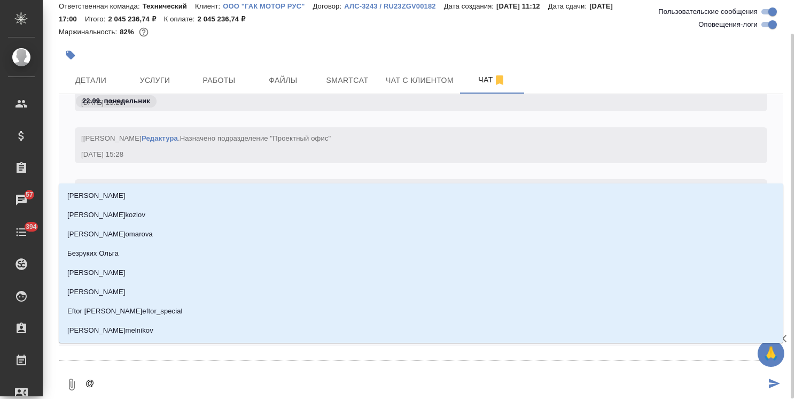
type textarea "@б"
type input "б"
type textarea "@бе"
type input "бе"
type textarea "@бел"
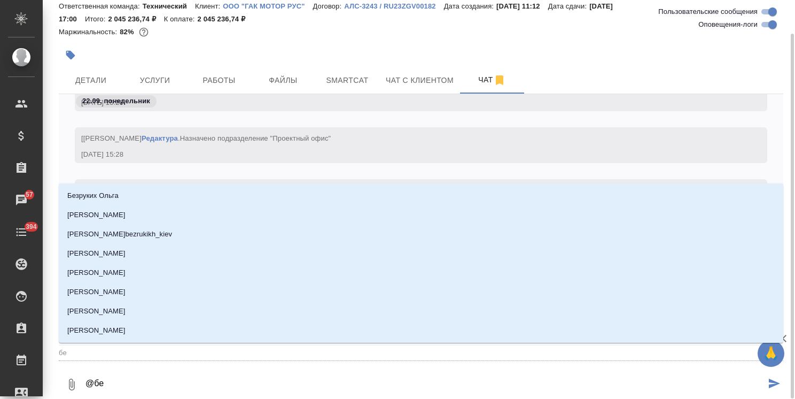
type input "бел"
type textarea "@беля"
type input "беля"
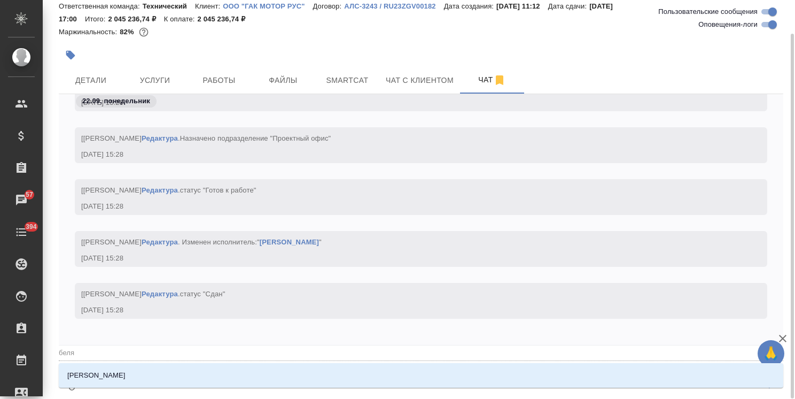
click at [129, 373] on li "[PERSON_NAME]" at bounding box center [421, 374] width 725 height 19
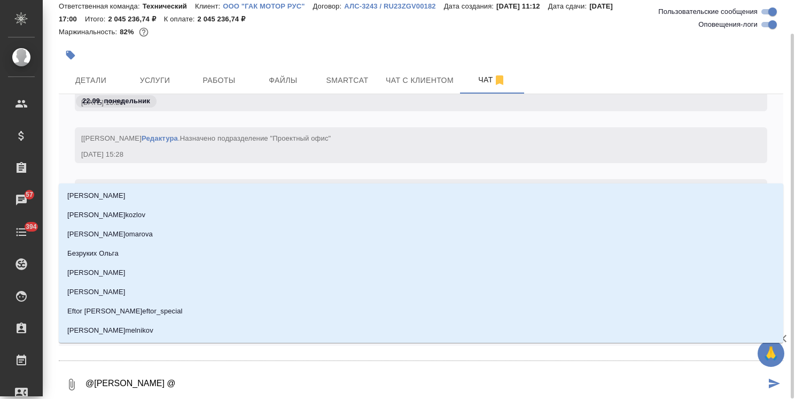
type textarea "@Белякова Юлия @g"
type input "g"
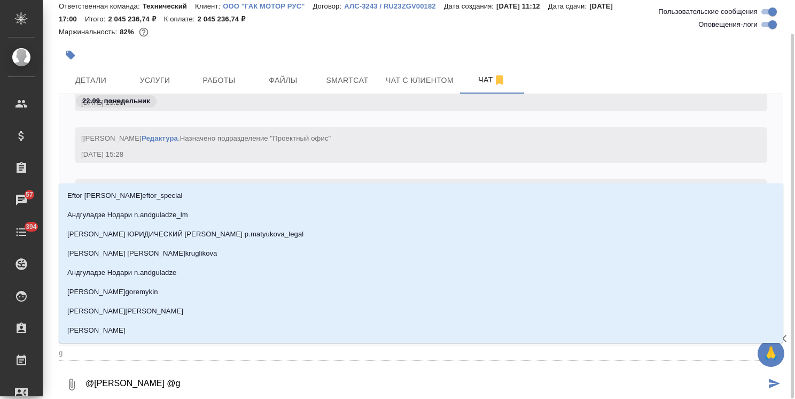
type textarea "@Белякова Юлия @gt"
type input "gt"
type textarea "@Белякова Юлия @gtn"
type input "gtn"
type textarea "@Белякова Юлия @gtnh"
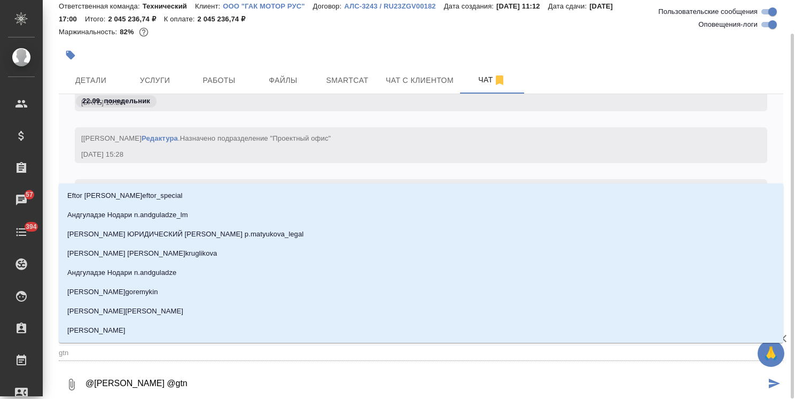
type input "gtnh"
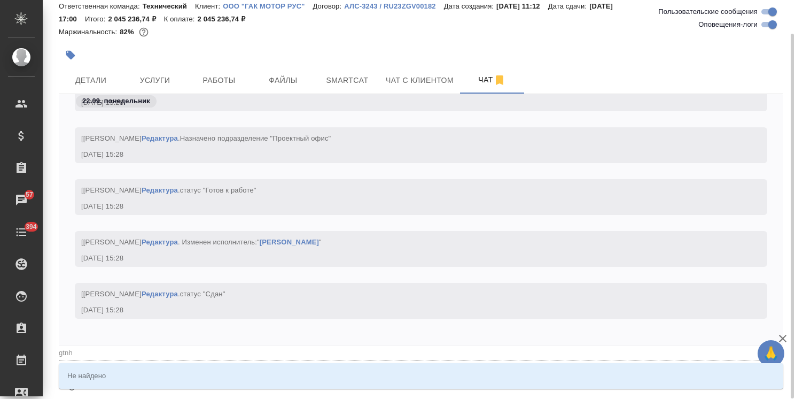
type textarea "@Белякова Юлия @gtn"
type input "gtn"
type textarea "@Белякова Юлия @gt"
type input "gt"
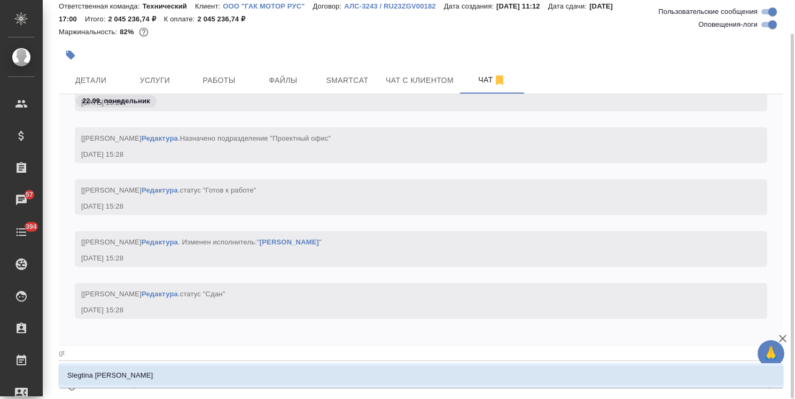
type textarea "@Белякова Юлия @g"
type input "g"
type textarea "@Белякова Юлия @"
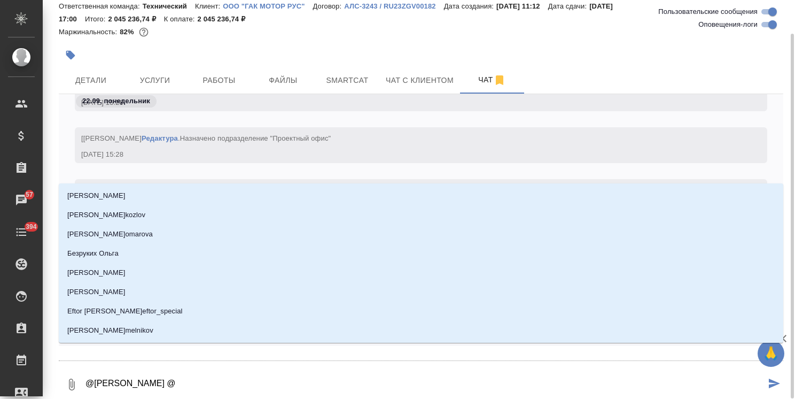
type textarea "@Белякова Юлия @п"
type input "п"
type textarea "@Белякова Юлия @пе"
type input "пе"
type textarea "@Белякова Юлия @пет"
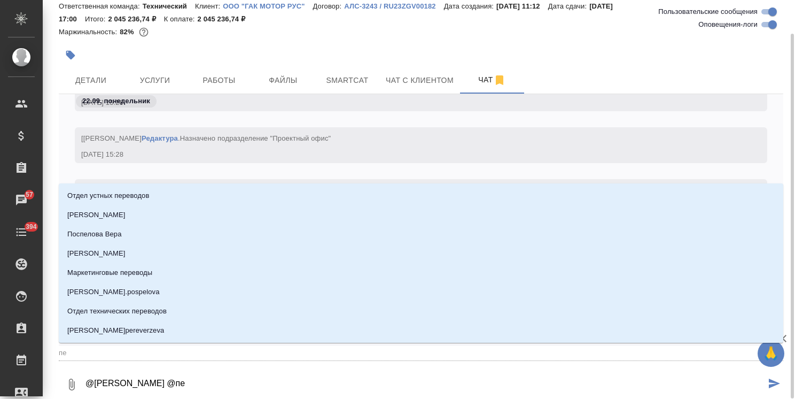
type input "пет"
type textarea "@Белякова Юлия @петр"
type input "петр"
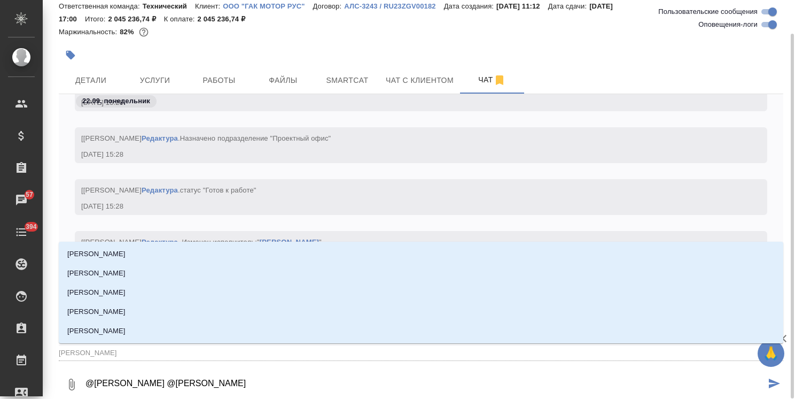
type textarea "@Белякова Юлия @петро"
type input "петро"
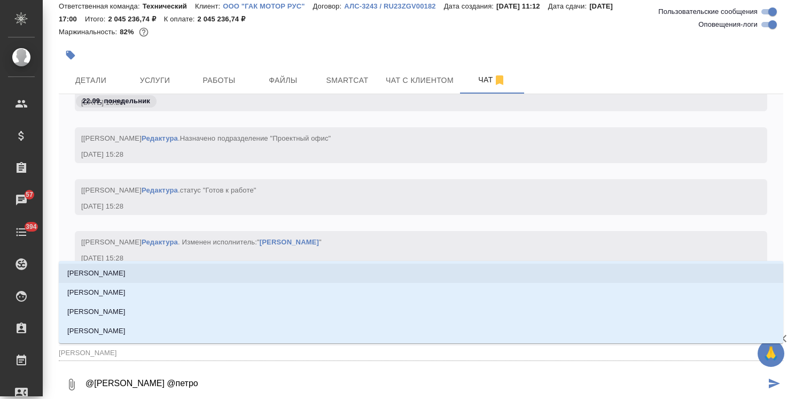
click at [126, 276] on li "Петрова Валерия" at bounding box center [421, 272] width 725 height 19
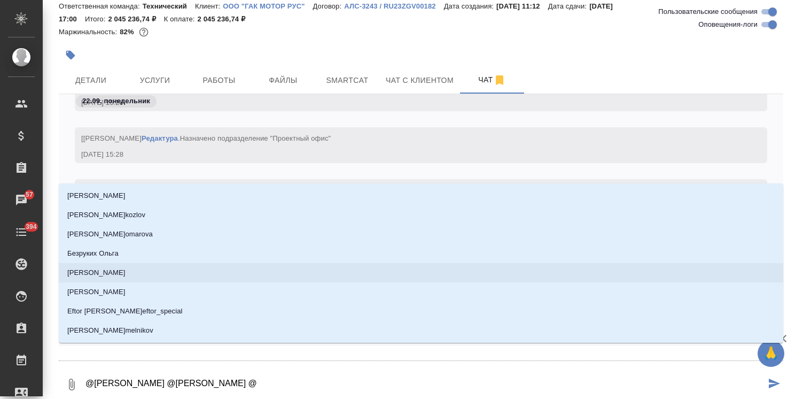
type textarea "@Белякова Юлия @Петрова Валерия @v"
type input "v"
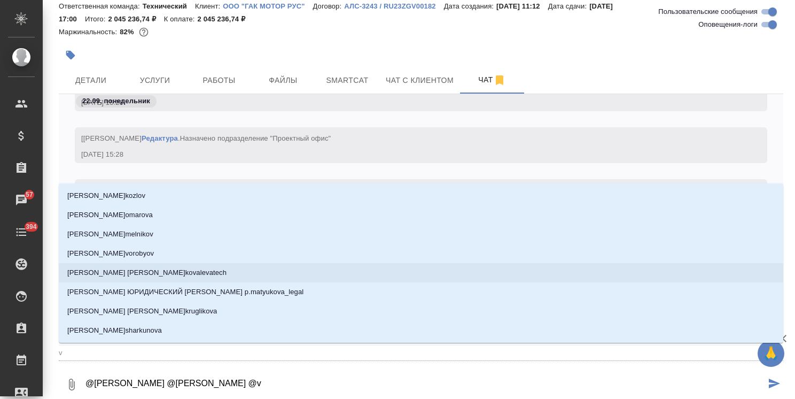
type textarea "@Белякова Юлия @Петрова Валерия @"
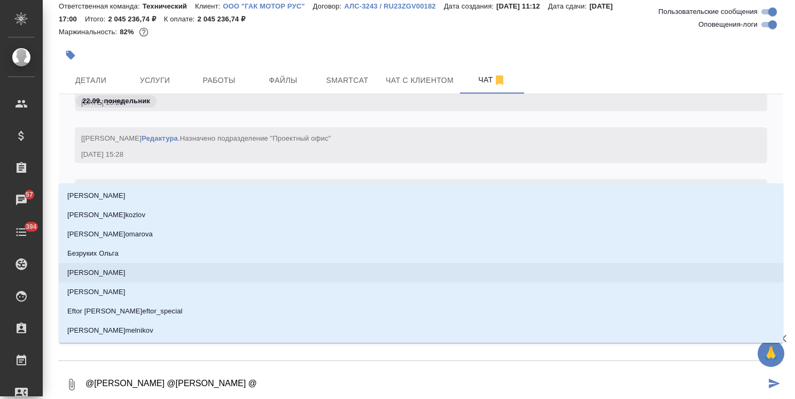
type textarea "@Белякова Юлия @Петрова Валерия @м"
type input "м"
type textarea "@Белякова Юлия @Петрова Валерия @ма"
type input "ма"
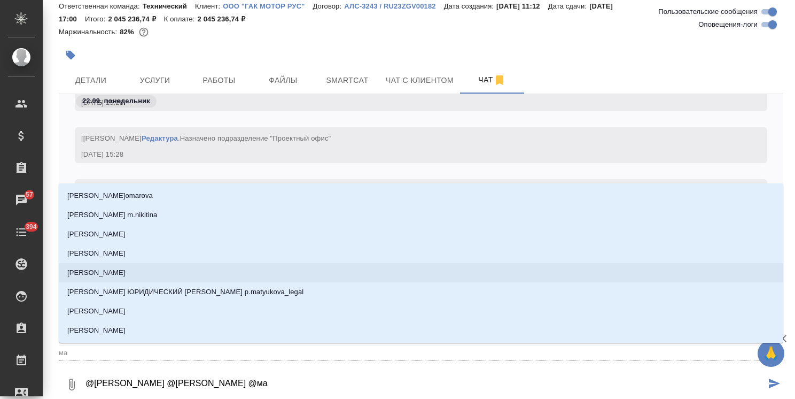
type textarea "@Белякова Юлия @Петрова Валерия @мал"
type input "мал"
type textarea "@Белякова Юлия @Петрова Валерия @мало"
type input "мало"
type textarea "@Белякова Юлия @Петрова Валерия @малоф"
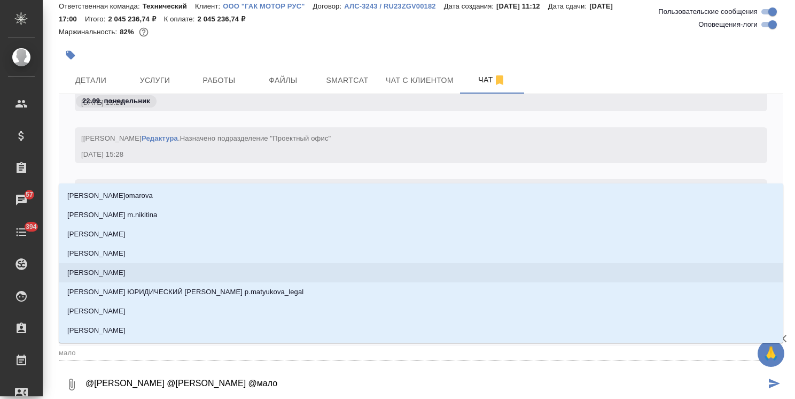
type input "малоф"
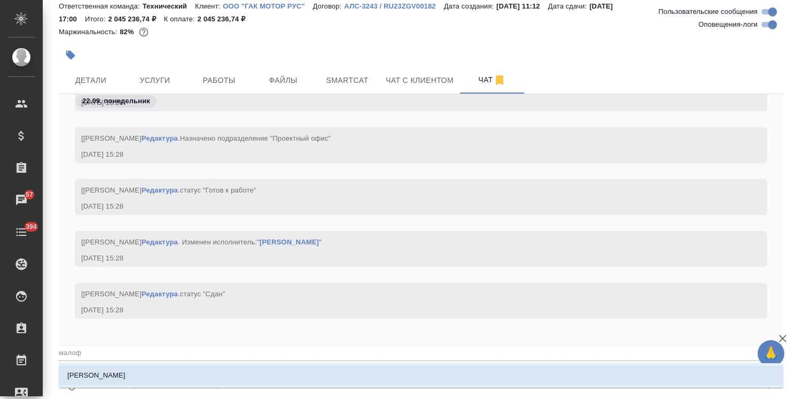
click at [112, 378] on p "[PERSON_NAME]" at bounding box center [96, 375] width 58 height 11
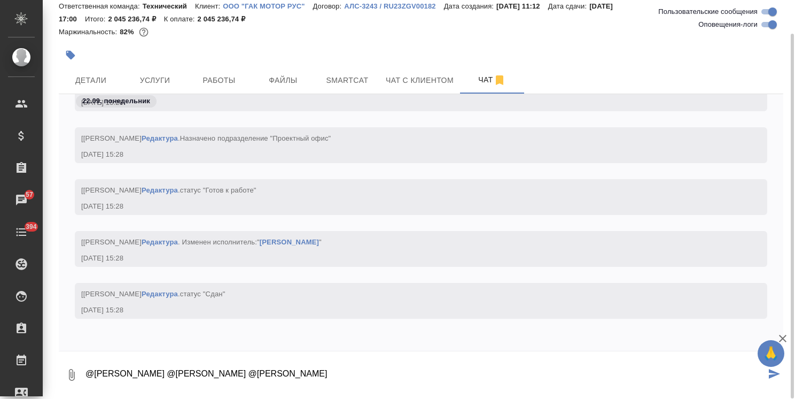
paste textarea "Добрый день Ольга, В ходе проверки файла GS4 PARTS CATALOG_20250714(ru) мы увид…"
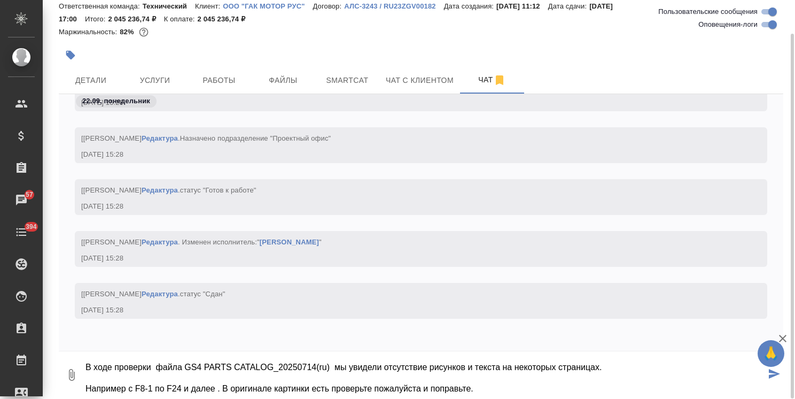
type textarea "@Белякова Юлия @Петрова Валерия @Малофеева Екатерина Добрый день Ольга, В ходе …"
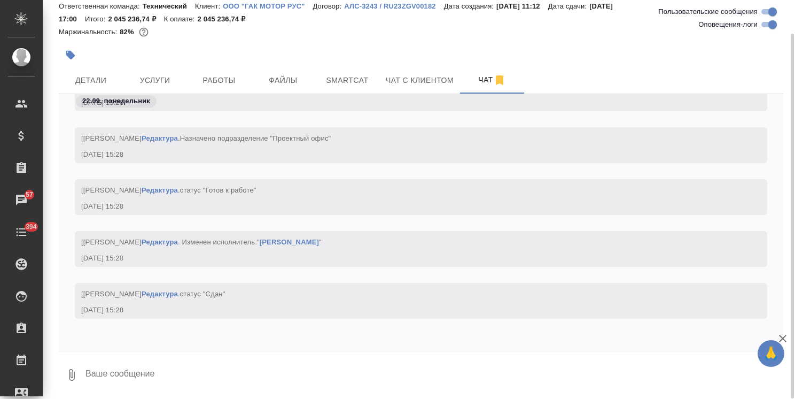
paste textarea
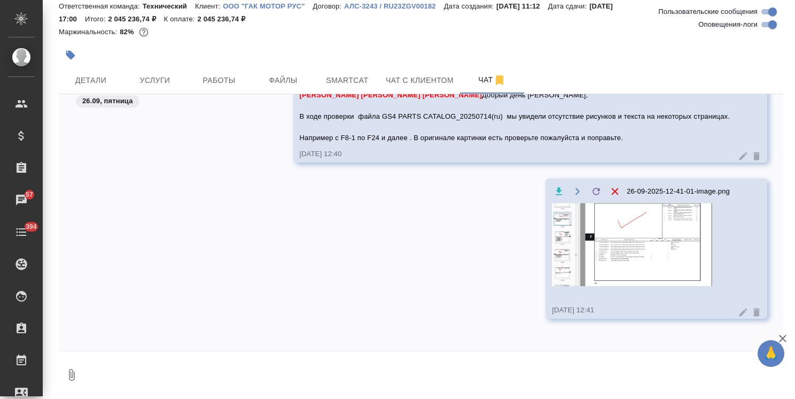
scroll to position [49694, 0]
paste textarea
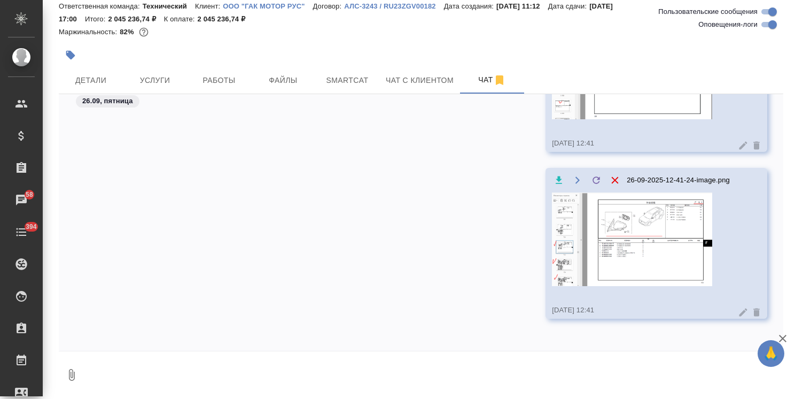
scroll to position [49760, 0]
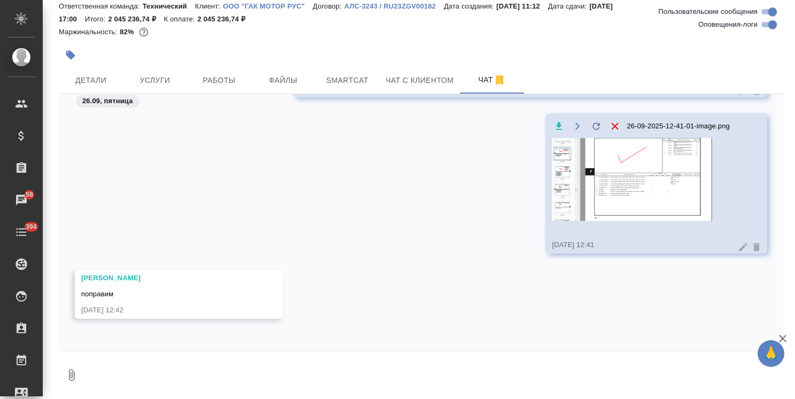
click at [110, 375] on textarea at bounding box center [433, 374] width 699 height 36
type textarea "спасибо, как скоро сможем?"
click at [782, 336] on icon "button" at bounding box center [782, 338] width 13 height 13
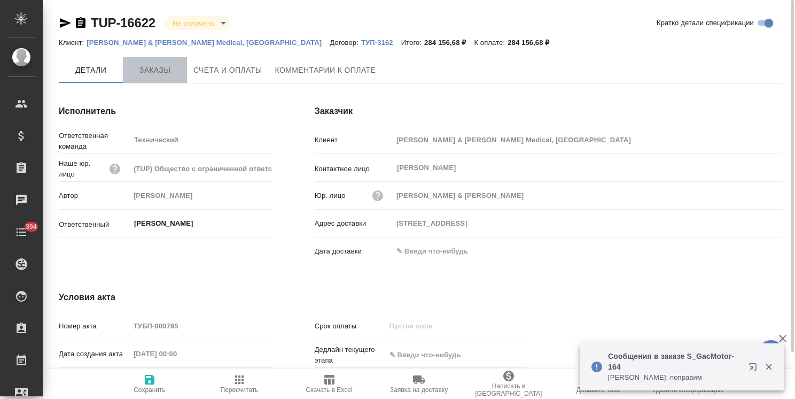
click at [157, 75] on span "Заказы" at bounding box center [154, 70] width 51 height 13
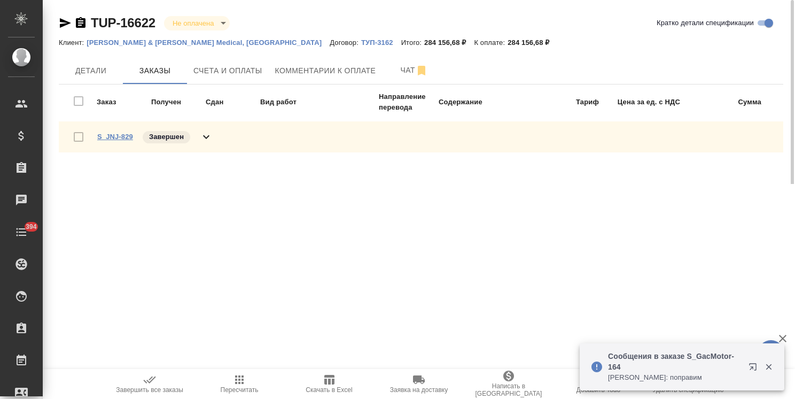
click at [116, 137] on link "S_JNJ-829" at bounding box center [115, 137] width 36 height 8
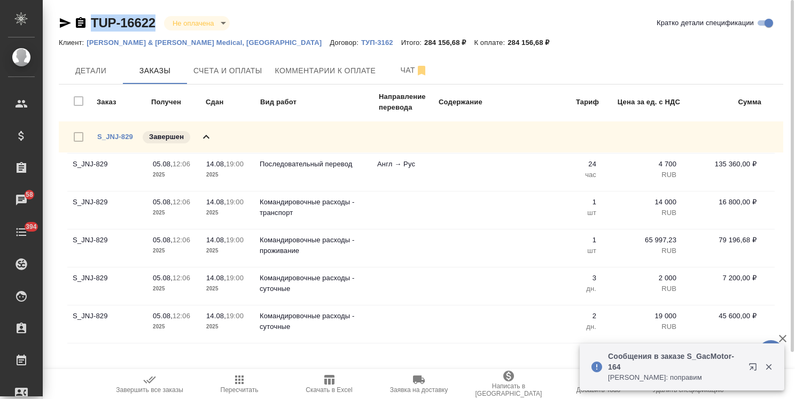
drag, startPoint x: 156, startPoint y: 12, endPoint x: 82, endPoint y: 16, distance: 73.9
click at [82, 16] on div "TUP-16622 Не оплачена notPayed Кратко детали спецификации Клиент: [PERSON_NAME]…" at bounding box center [421, 187] width 736 height 375
copy link "TUP-16622"
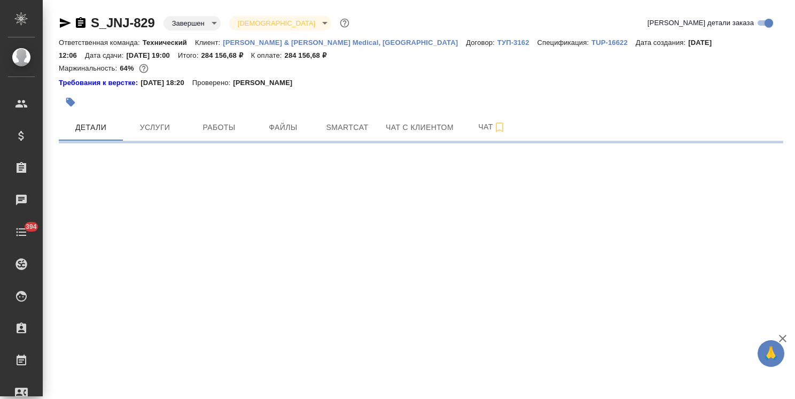
select select "RU"
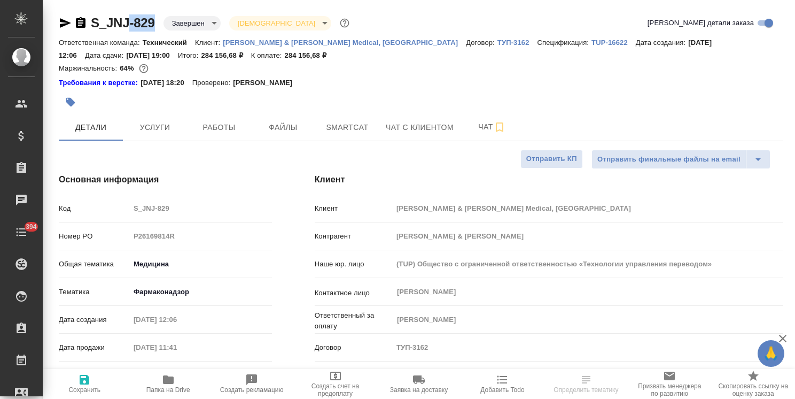
type textarea "x"
drag, startPoint x: 158, startPoint y: 14, endPoint x: 85, endPoint y: 21, distance: 73.0
click at [85, 21] on div "S_JNJ-829 Завершен closed [DEMOGRAPHIC_DATA] holyTrinity" at bounding box center [205, 22] width 293 height 17
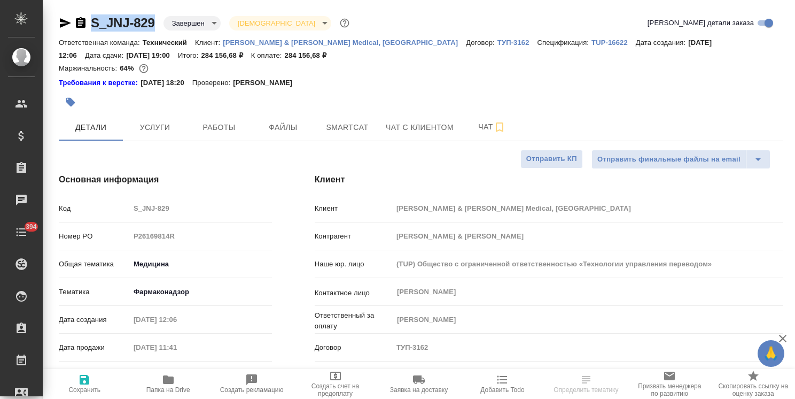
type textarea "x"
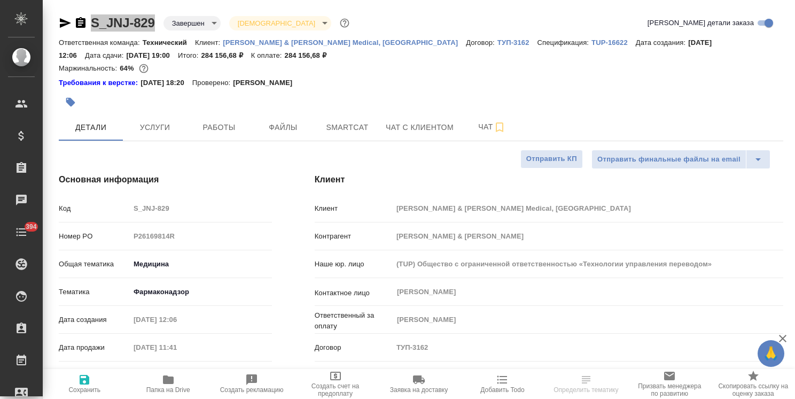
type textarea "x"
select select "RU"
type textarea "x"
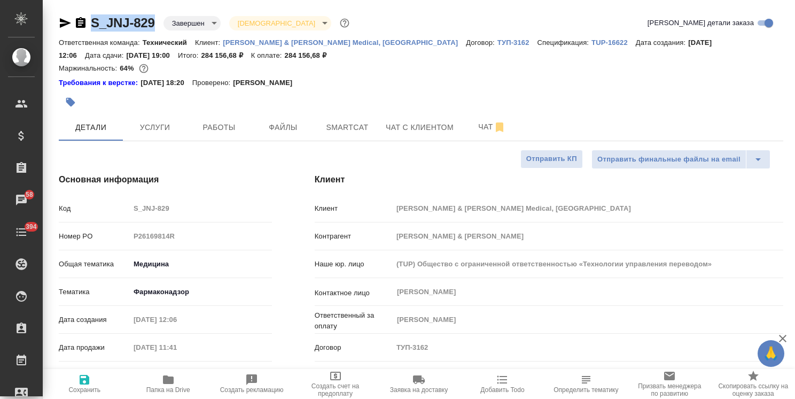
type textarea "x"
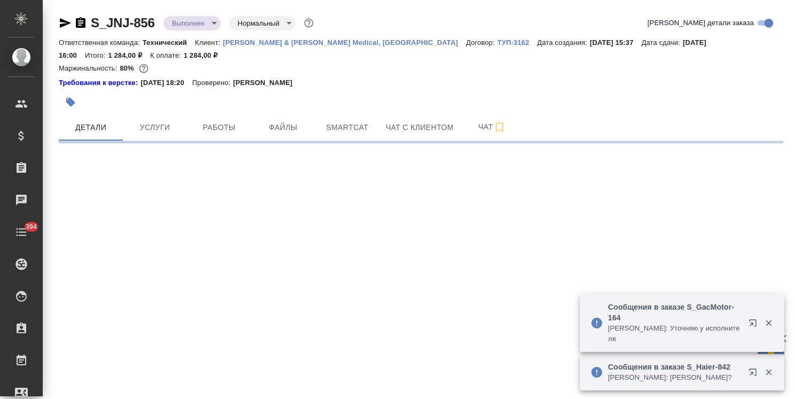
select select "RU"
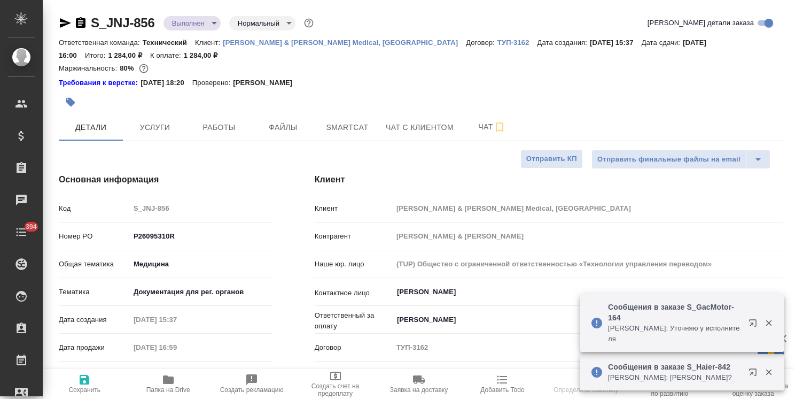
type textarea "x"
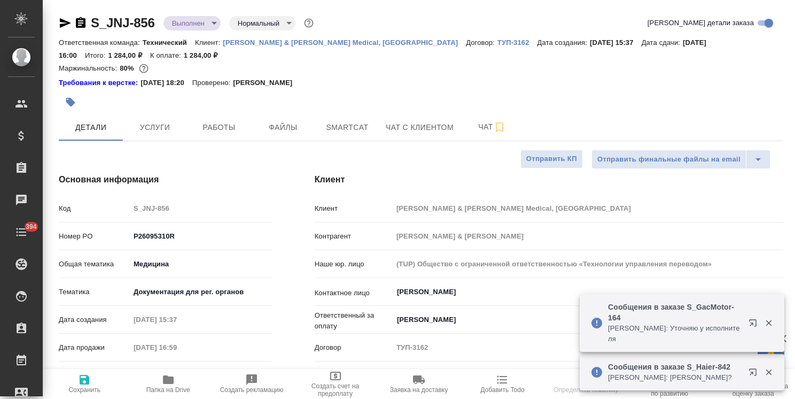
type textarea "x"
type input "Сергеева Анастасия"
type input "Комаров Роман"
type textarea "x"
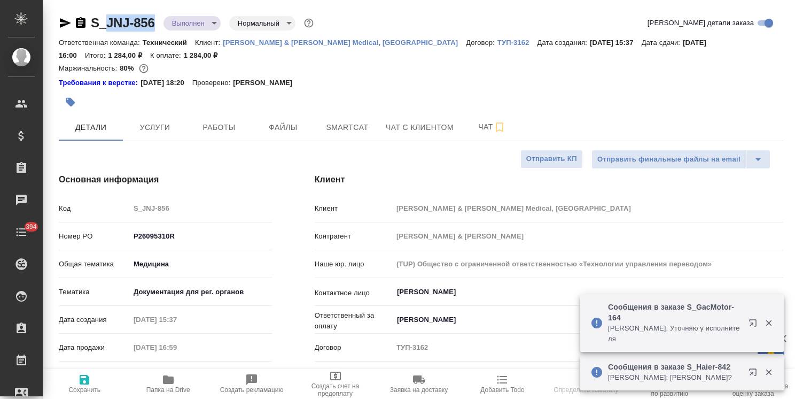
type textarea "x"
drag, startPoint x: 158, startPoint y: 11, endPoint x: 81, endPoint y: 33, distance: 80.0
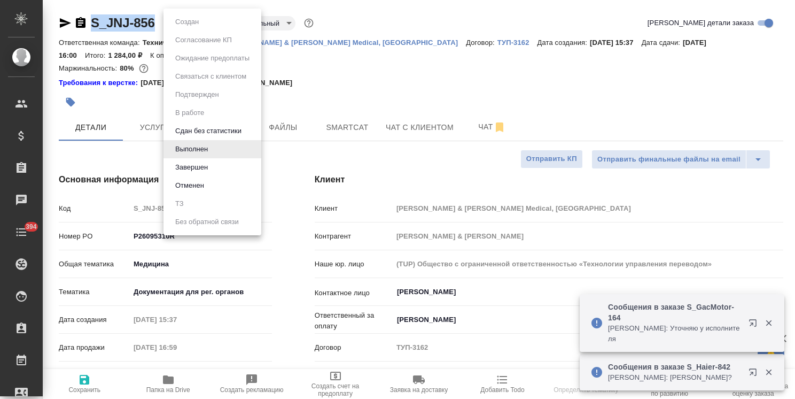
click at [197, 26] on body "🙏 .cls-1 fill:#fff; AWATERA Usmanova Olga Клиенты Спецификации Заказы Чаты 394 …" at bounding box center [397, 199] width 795 height 399
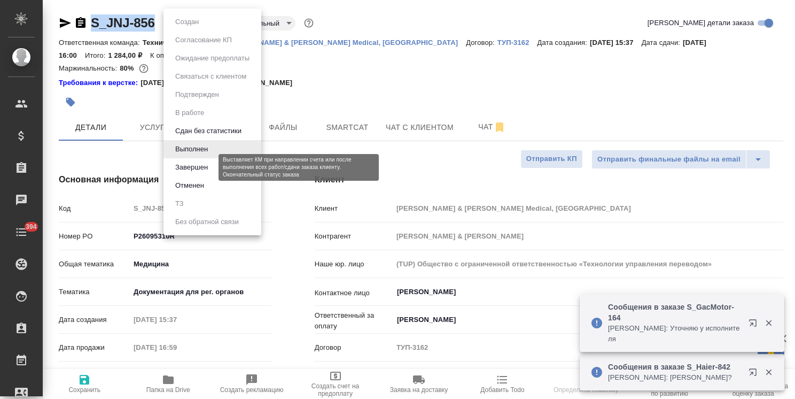
click at [186, 165] on button "Завершен" at bounding box center [191, 167] width 39 height 12
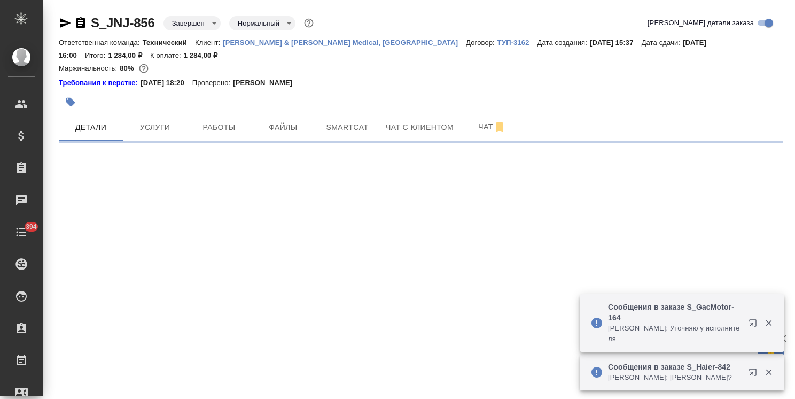
select select "RU"
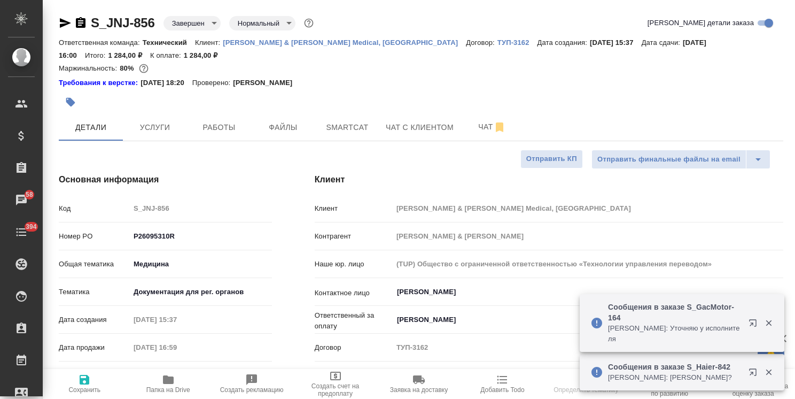
select select "RU"
type textarea "x"
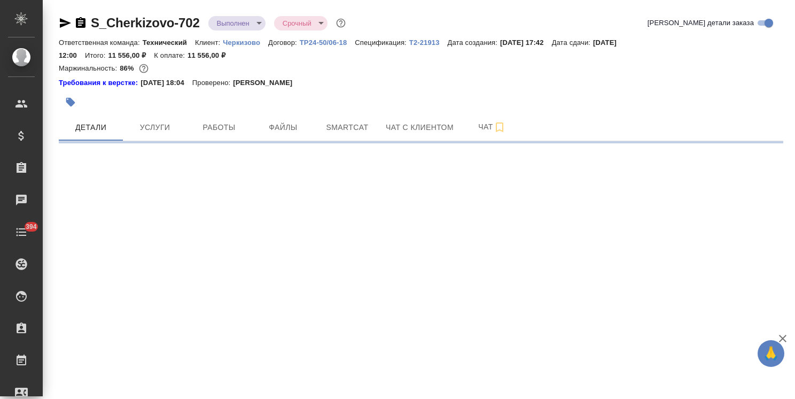
select select "RU"
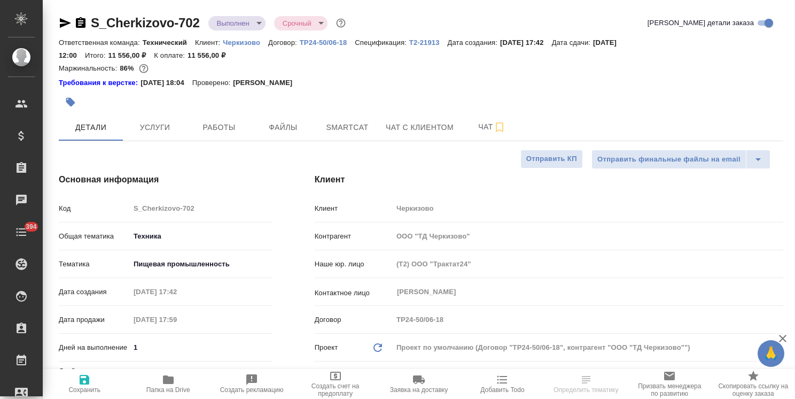
click at [236, 15] on div "S_Cherkizovo-702 Выполнен completed Срочный urgent" at bounding box center [203, 22] width 289 height 17
type textarea "x"
click at [238, 22] on body "🙏 .cls-1 fill:#fff; AWATERA [PERSON_NAME] Спецификации Заказы Чаты 394 Todo Про…" at bounding box center [397, 199] width 795 height 399
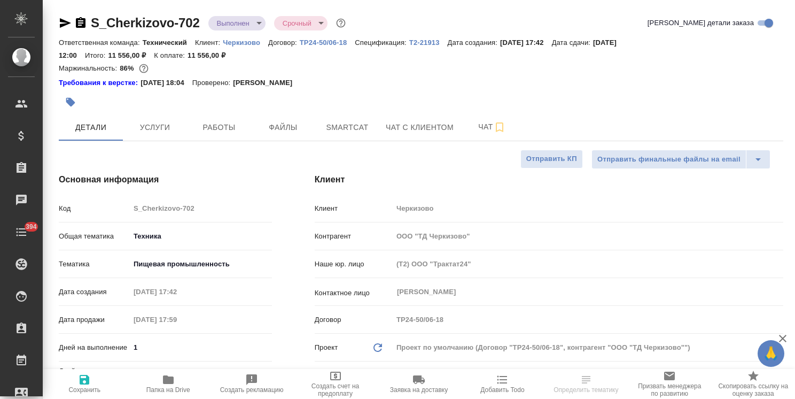
type textarea "x"
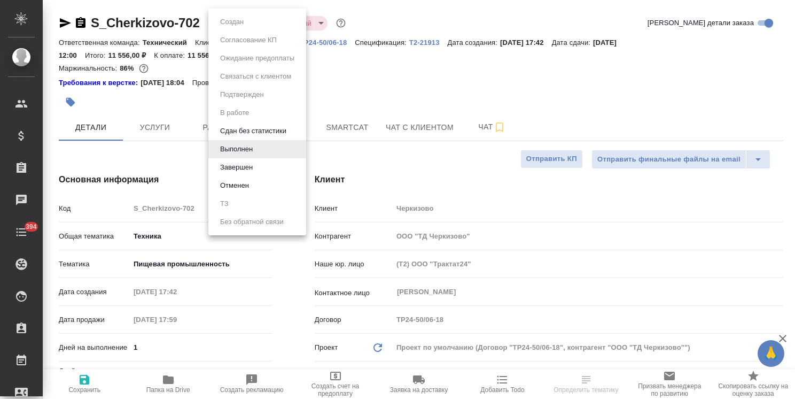
type textarea "x"
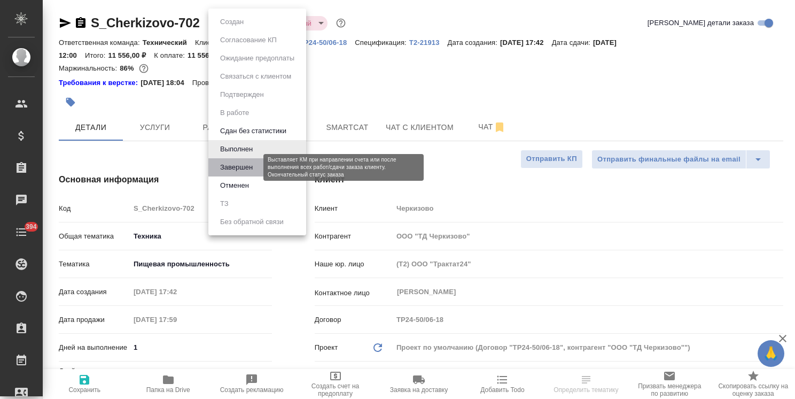
click at [237, 167] on button "Завершен" at bounding box center [236, 167] width 39 height 12
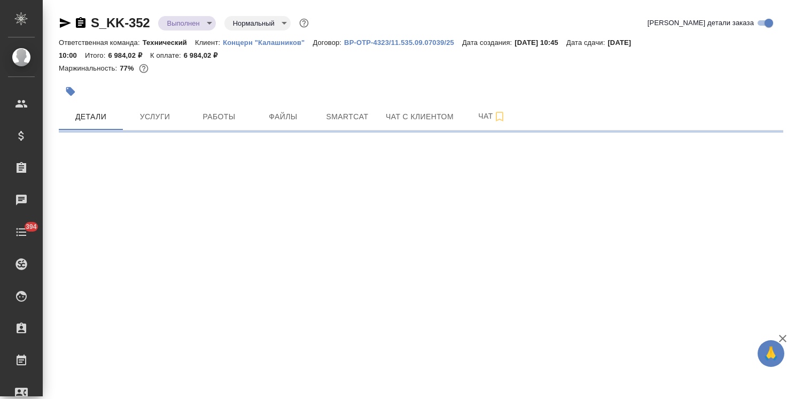
select select "RU"
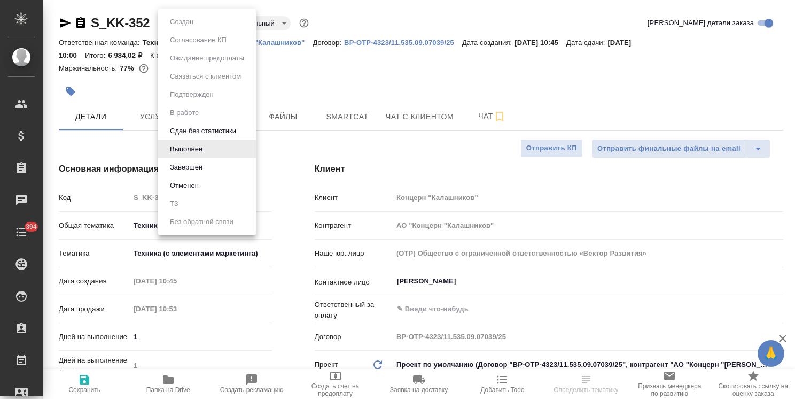
click at [200, 24] on body "🙏 .cls-1 fill:#fff; AWATERA [PERSON_NAME] Спецификации Заказы Чаты 394 Todo Про…" at bounding box center [397, 199] width 795 height 399
type textarea "x"
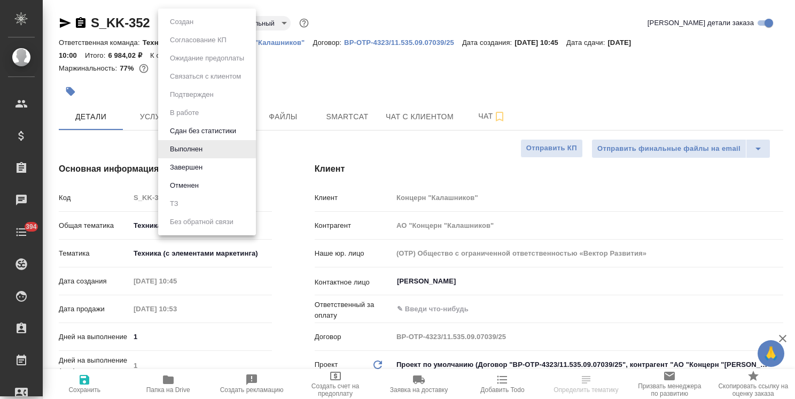
type textarea "x"
click at [202, 172] on button "Завершен" at bounding box center [186, 167] width 39 height 12
type textarea "x"
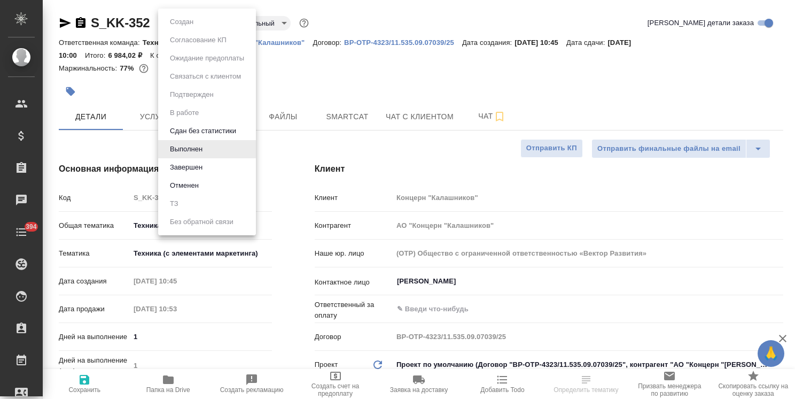
type textarea "x"
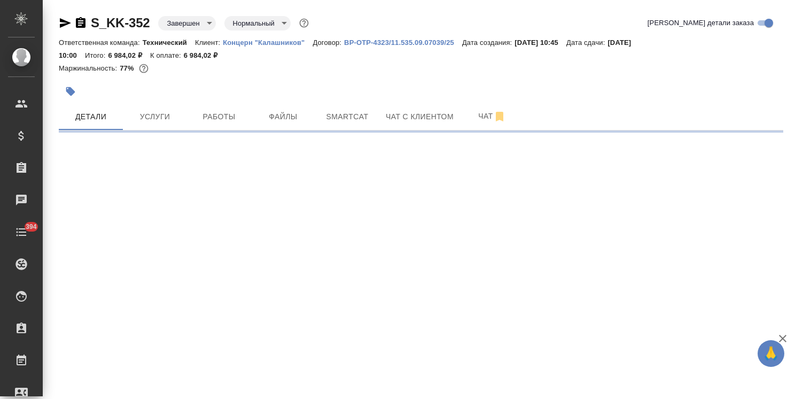
select select "RU"
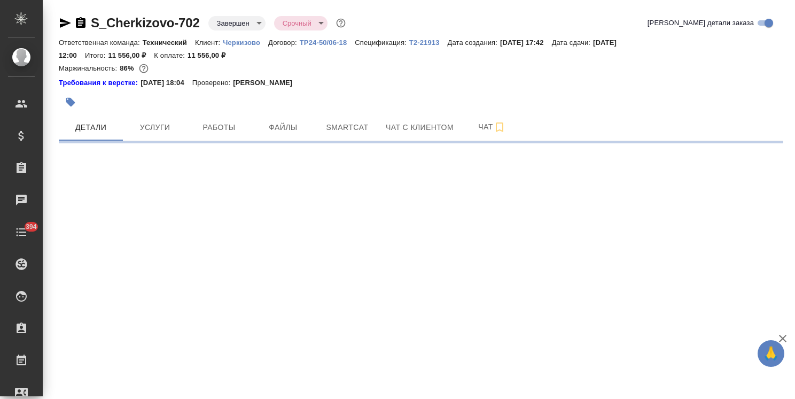
select select "RU"
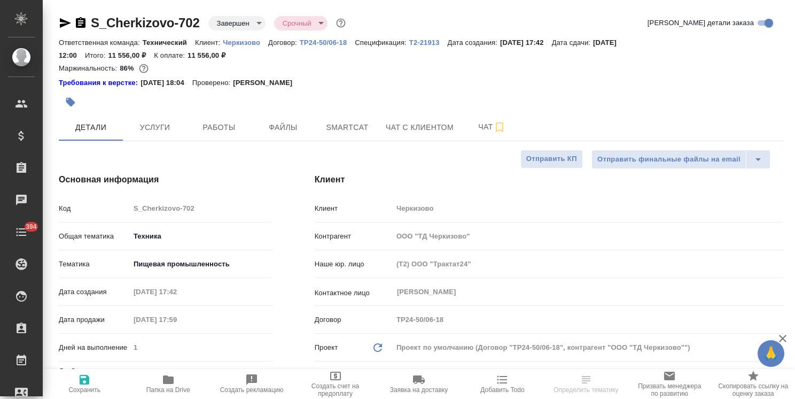
type textarea "x"
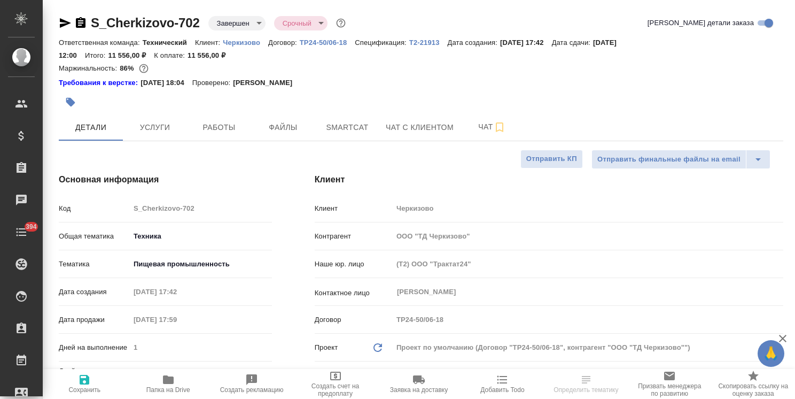
type textarea "x"
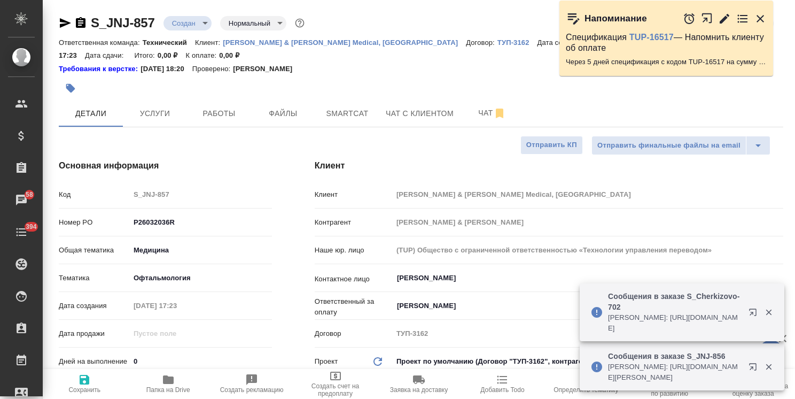
select select "RU"
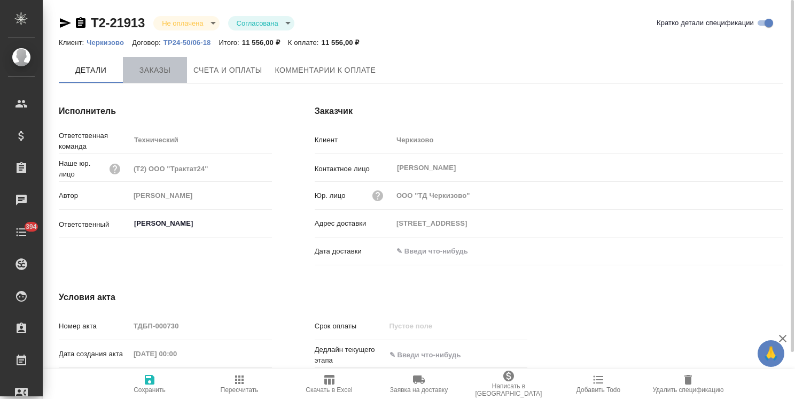
click at [159, 67] on span "Заказы" at bounding box center [154, 70] width 51 height 13
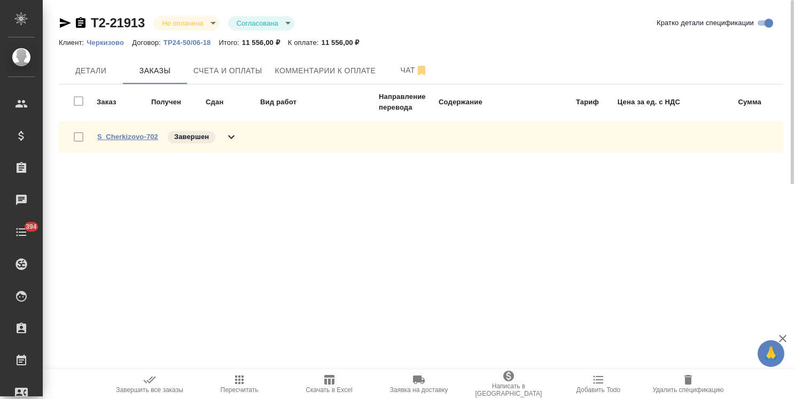
click at [145, 136] on link "S_Cherkizovo-702" at bounding box center [127, 137] width 61 height 8
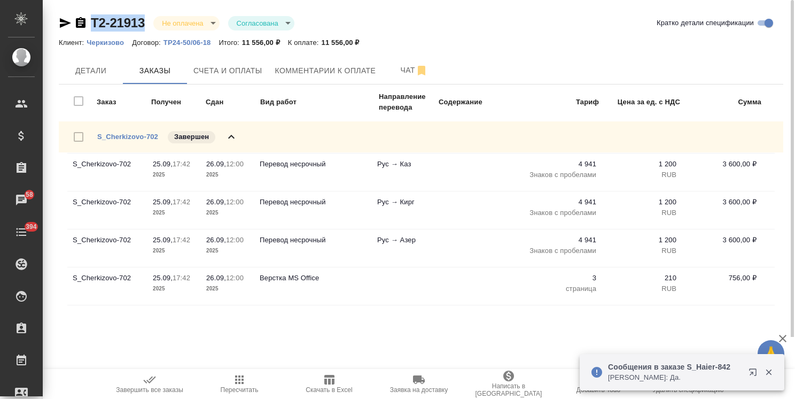
drag, startPoint x: 151, startPoint y: 14, endPoint x: 80, endPoint y: 10, distance: 71.7
click at [80, 10] on div "Т2-21913 Не оплачена notPayed Согласована approved Кратко детали спецификации К…" at bounding box center [421, 168] width 736 height 337
copy link "Т2-21913"
click at [228, 68] on span "Счета и оплаты" at bounding box center [227, 70] width 69 height 13
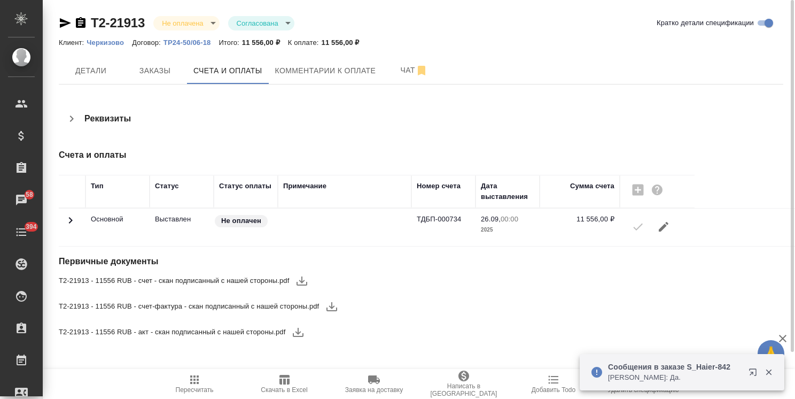
click at [302, 287] on button "button" at bounding box center [302, 281] width 26 height 26
click at [331, 305] on icon "button" at bounding box center [331, 306] width 11 height 9
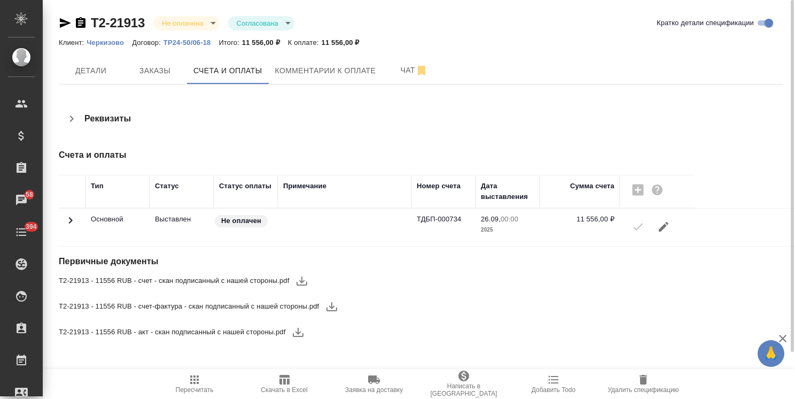
click at [293, 332] on icon "button" at bounding box center [298, 331] width 13 height 13
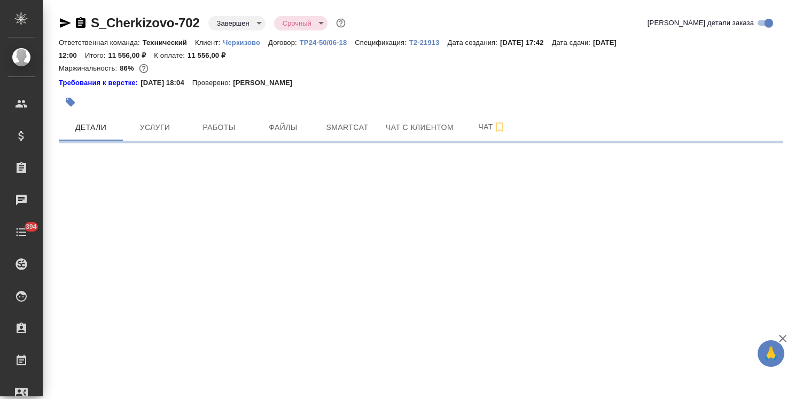
select select "RU"
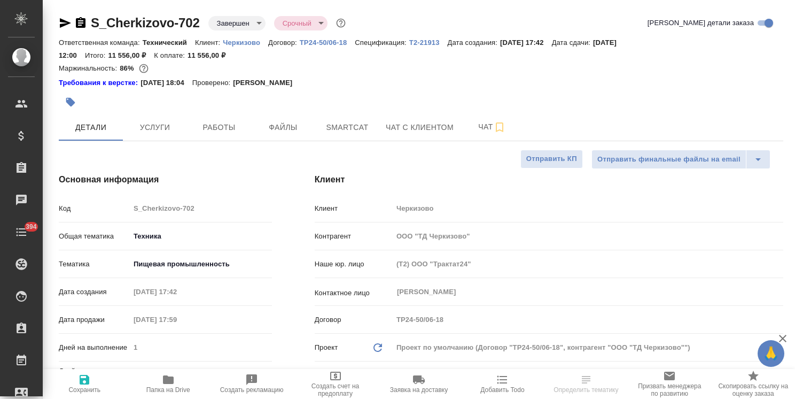
type textarea "x"
drag, startPoint x: 202, startPoint y: 10, endPoint x: 73, endPoint y: 7, distance: 129.3
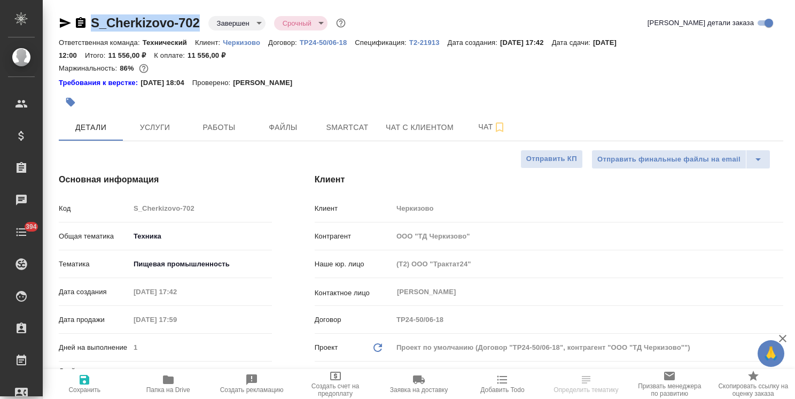
type textarea "x"
copy link "S_Cherkizovo-702"
type textarea "x"
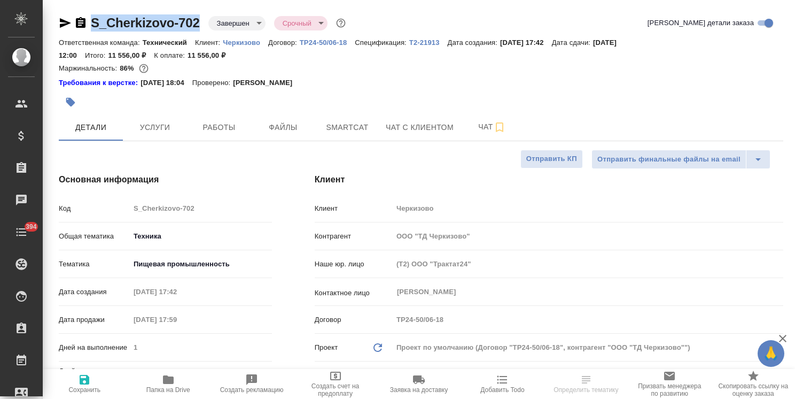
type textarea "x"
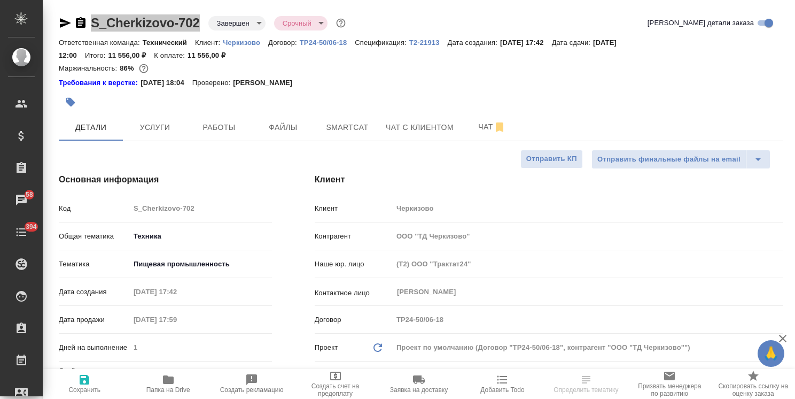
select select "RU"
type textarea "x"
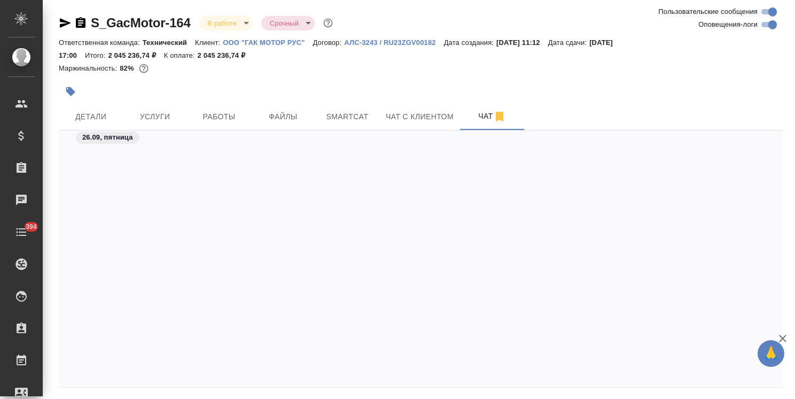
scroll to position [50167, 0]
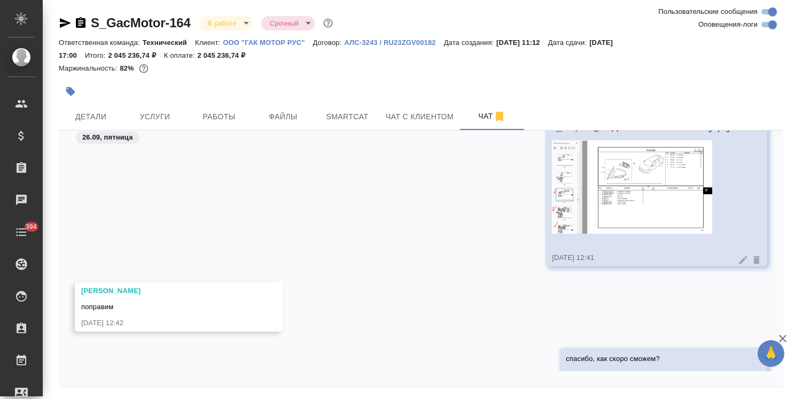
click at [780, 334] on icon "button" at bounding box center [782, 338] width 13 height 13
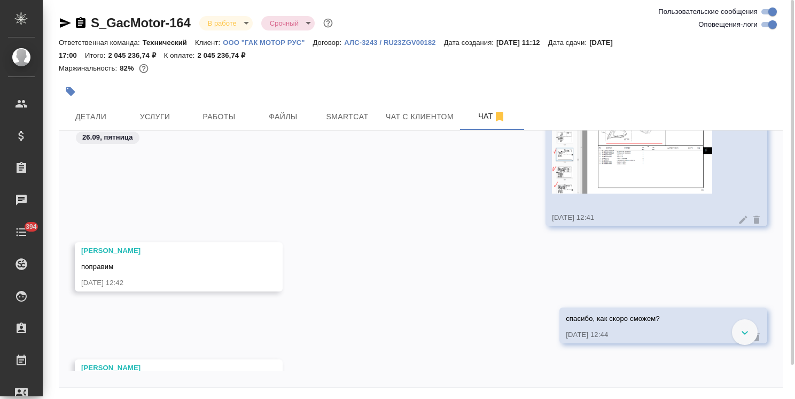
scroll to position [50260, 0]
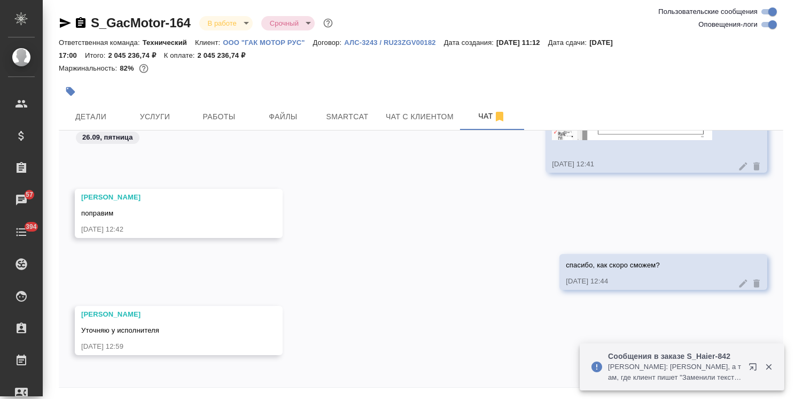
click at [771, 366] on icon "button" at bounding box center [769, 367] width 10 height 10
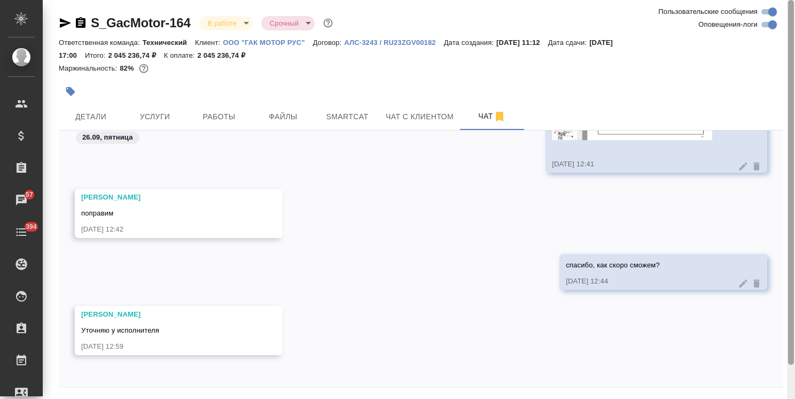
scroll to position [36, 0]
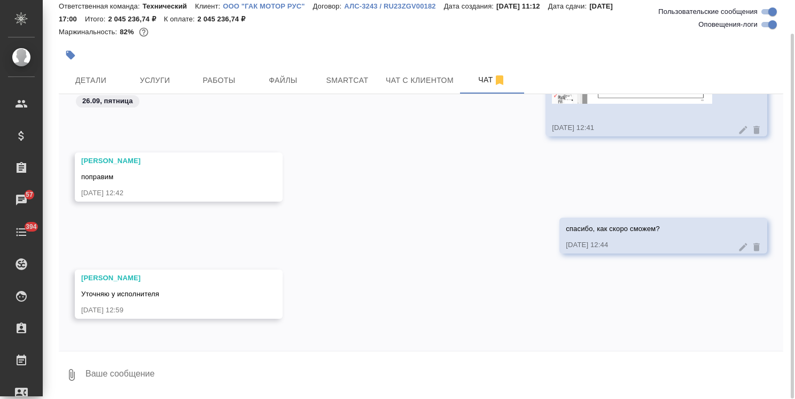
click at [285, 356] on textarea at bounding box center [433, 374] width 699 height 36
type textarea "B"
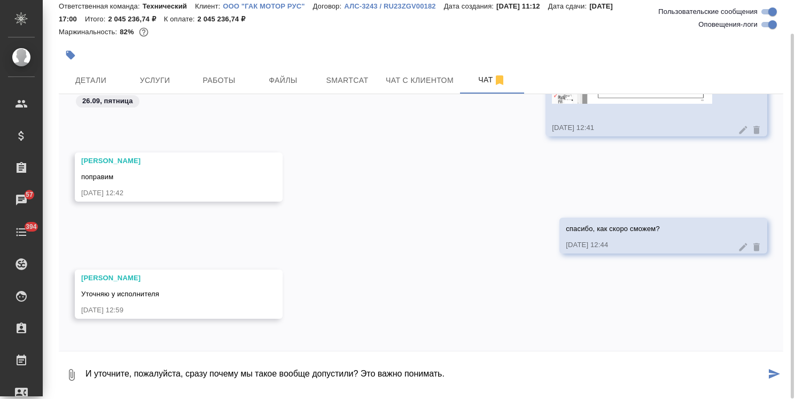
type textarea "И уточните, пожалуйста, сразу почему мы такое вообще допустили? Это важно поним…"
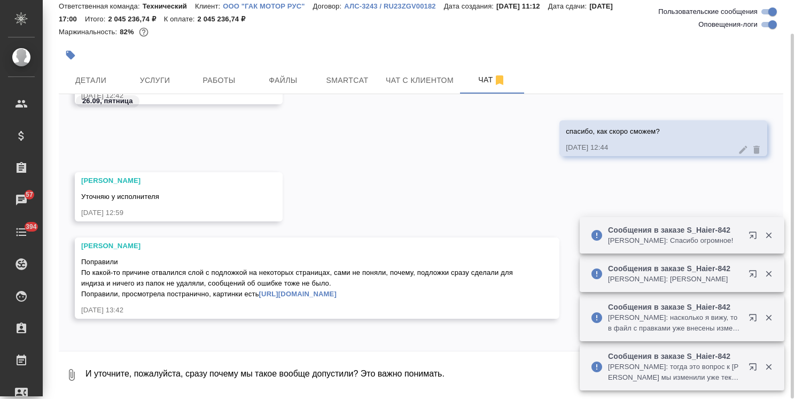
scroll to position [50368, 0]
click at [767, 230] on icon "button" at bounding box center [769, 235] width 10 height 10
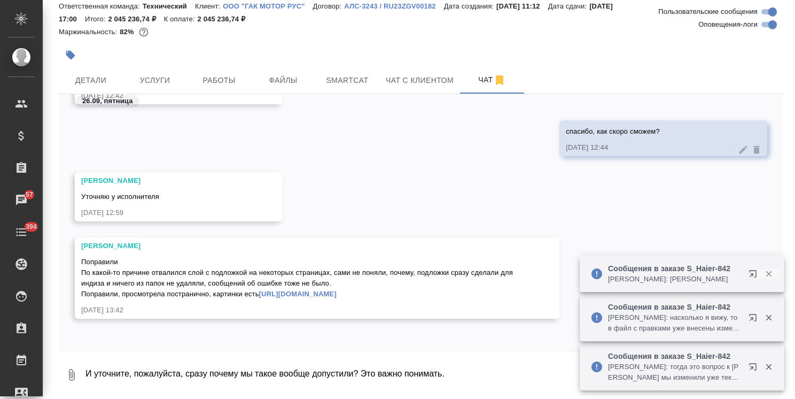
click at [767, 271] on icon "button" at bounding box center [769, 274] width 6 height 6
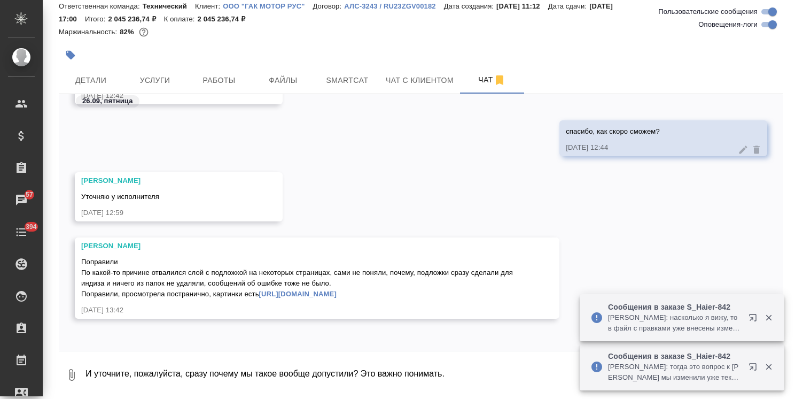
click at [767, 317] on icon "button" at bounding box center [769, 318] width 10 height 10
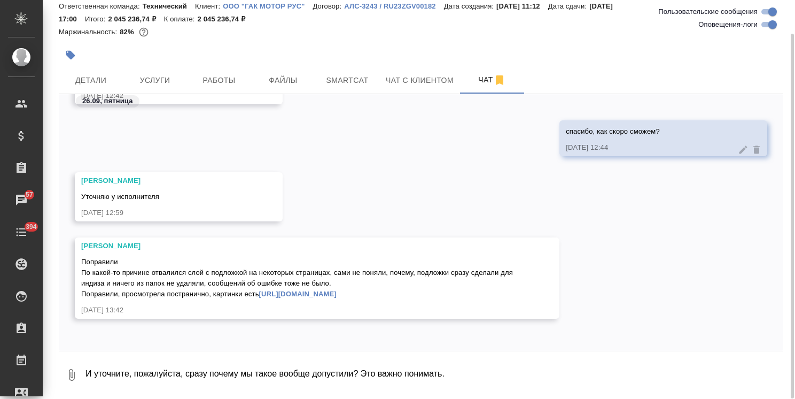
click at [259, 293] on link "[URL][DOMAIN_NAME]" at bounding box center [297, 294] width 77 height 8
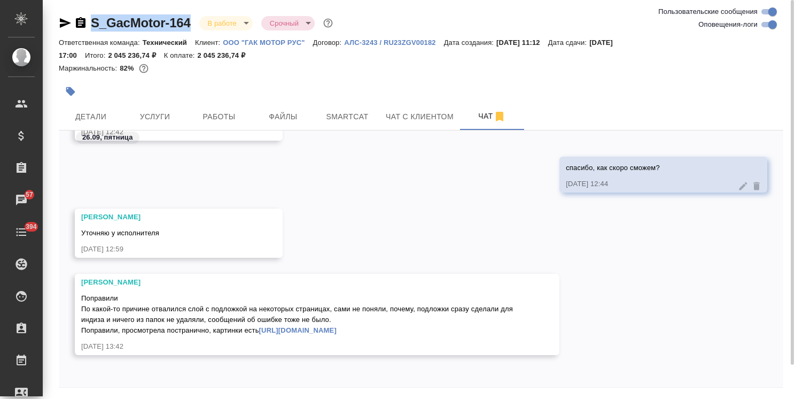
drag, startPoint x: 174, startPoint y: 9, endPoint x: 74, endPoint y: 8, distance: 99.4
click at [74, 8] on div "S_GacMotor-164 В работе inProgress Срочный urgent Ответственная команда: Технич…" at bounding box center [421, 217] width 736 height 435
copy link "S_GacMotor-164"
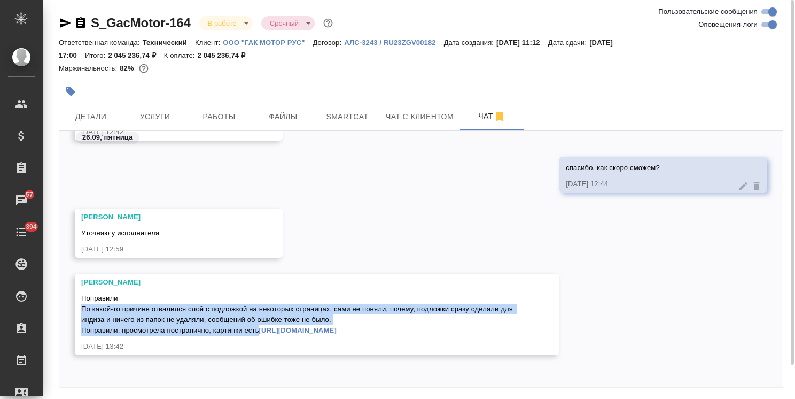
drag, startPoint x: 82, startPoint y: 298, endPoint x: 287, endPoint y: 317, distance: 206.1
click at [287, 317] on div "Поправили По какой-то причине отвалился слой с подложкой на некоторых страницах…" at bounding box center [301, 312] width 441 height 45
copy span "По какой-то причине отвалился слой с подложкой на некоторых страницах, сами не …"
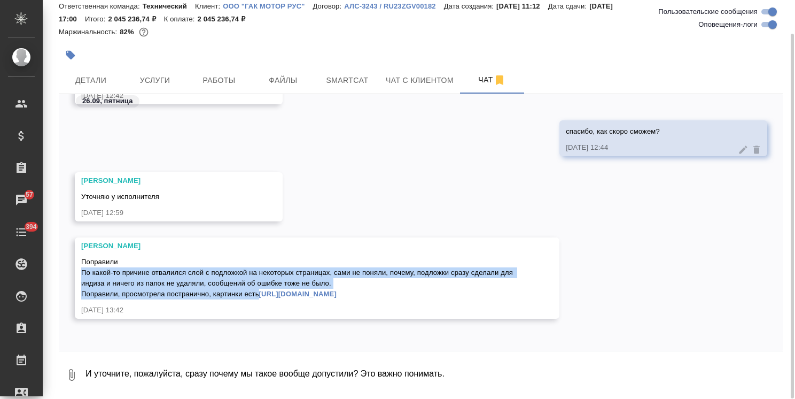
click at [175, 383] on textarea "И уточните, пожалуйста, сразу почему мы такое вообще допустили? Это важно поним…" at bounding box center [433, 374] width 699 height 36
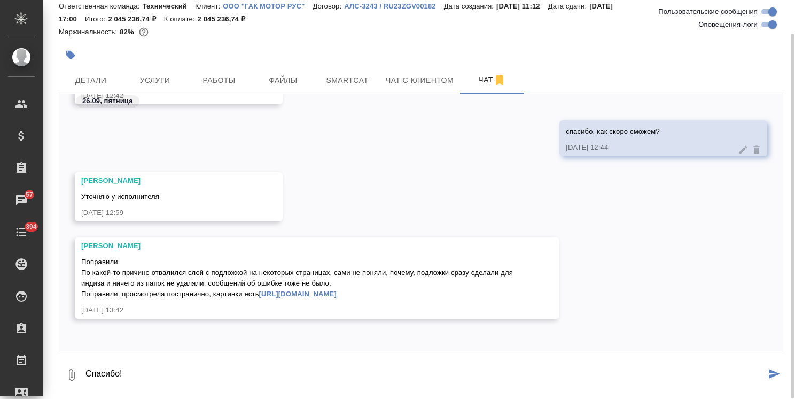
type textarea "Спасибо!"
